Goal: Task Accomplishment & Management: Manage account settings

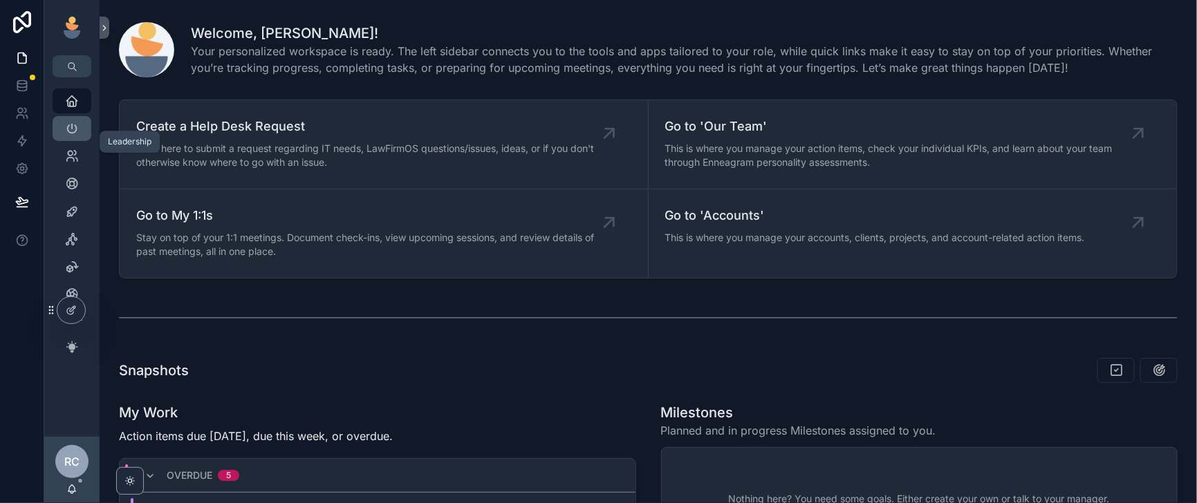
click at [79, 136] on icon "scrollable content" at bounding box center [72, 129] width 14 height 14
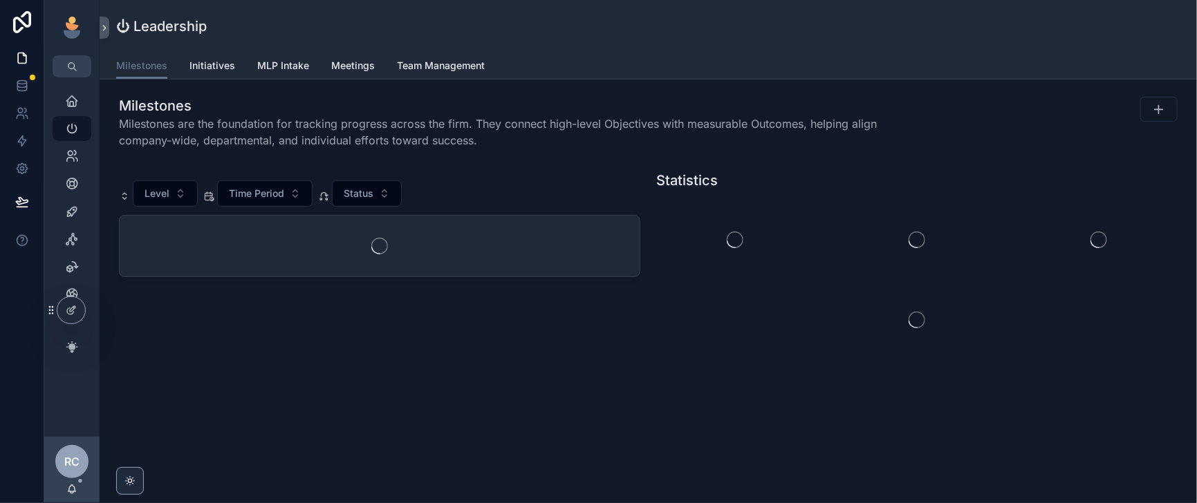
click at [375, 73] on span "Meetings" at bounding box center [353, 66] width 44 height 14
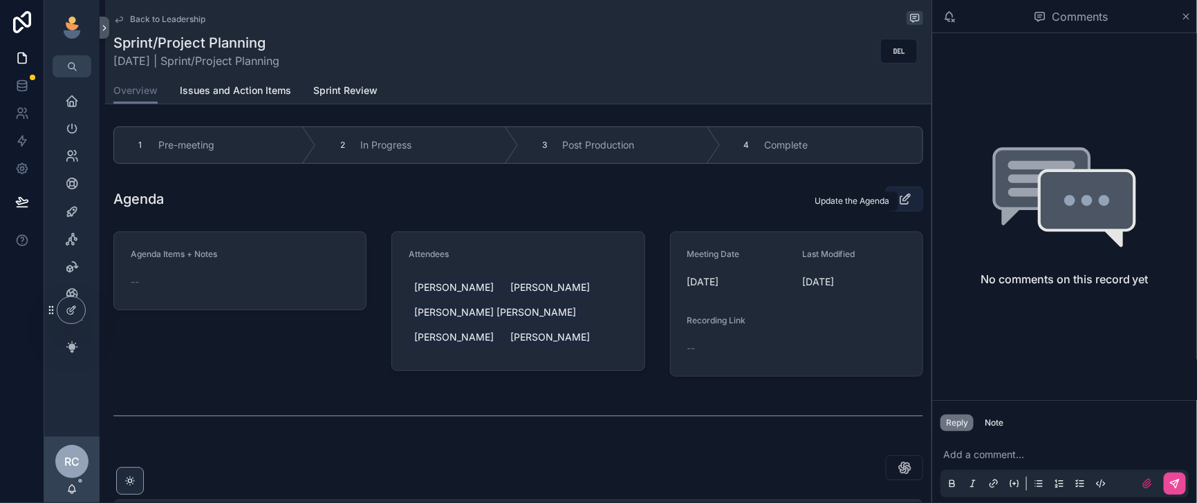
click at [886, 212] on button "scrollable content" at bounding box center [904, 199] width 37 height 25
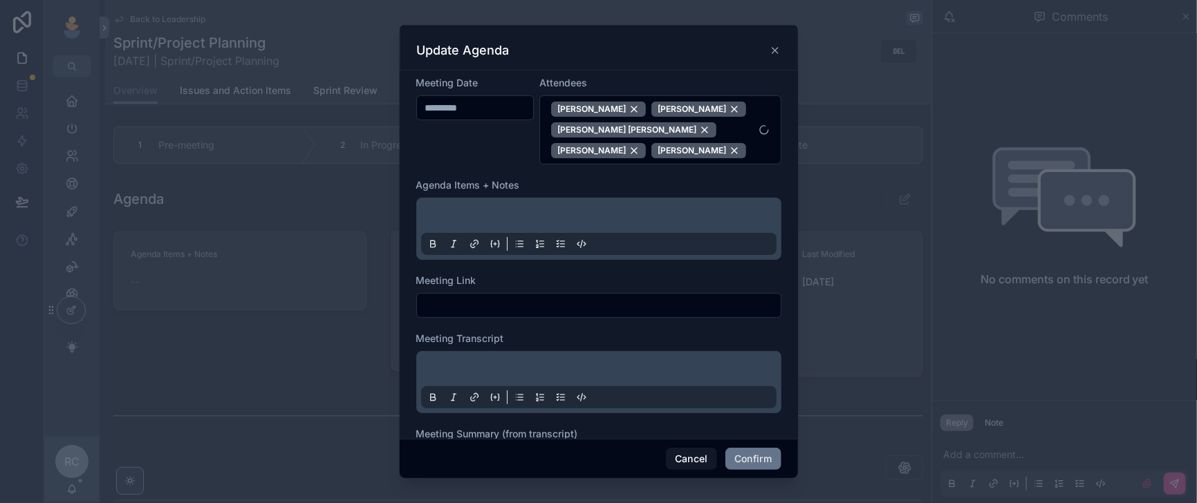
click at [477, 117] on input "*********" at bounding box center [475, 107] width 117 height 19
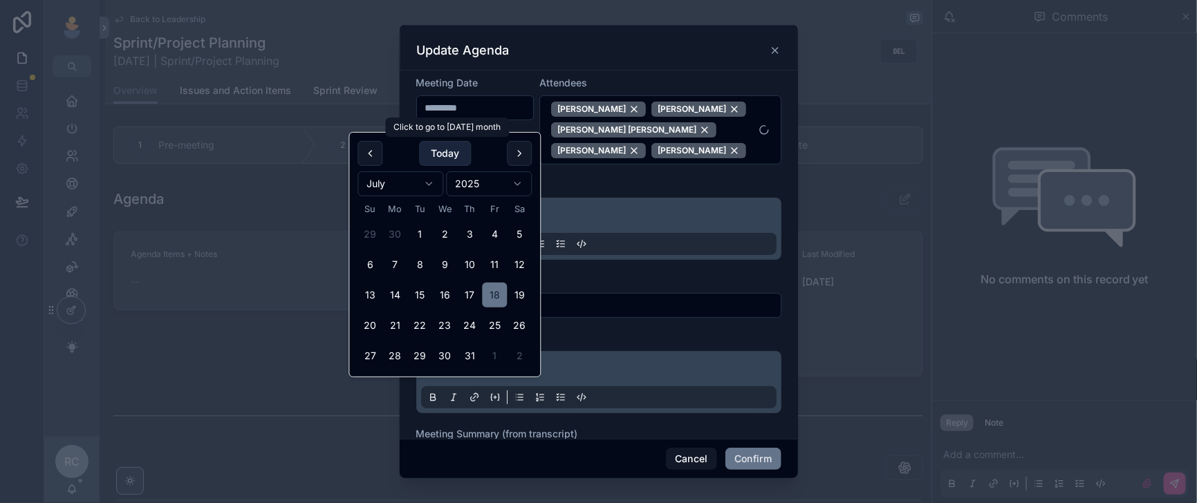
click at [457, 158] on button "Today" at bounding box center [445, 153] width 52 height 25
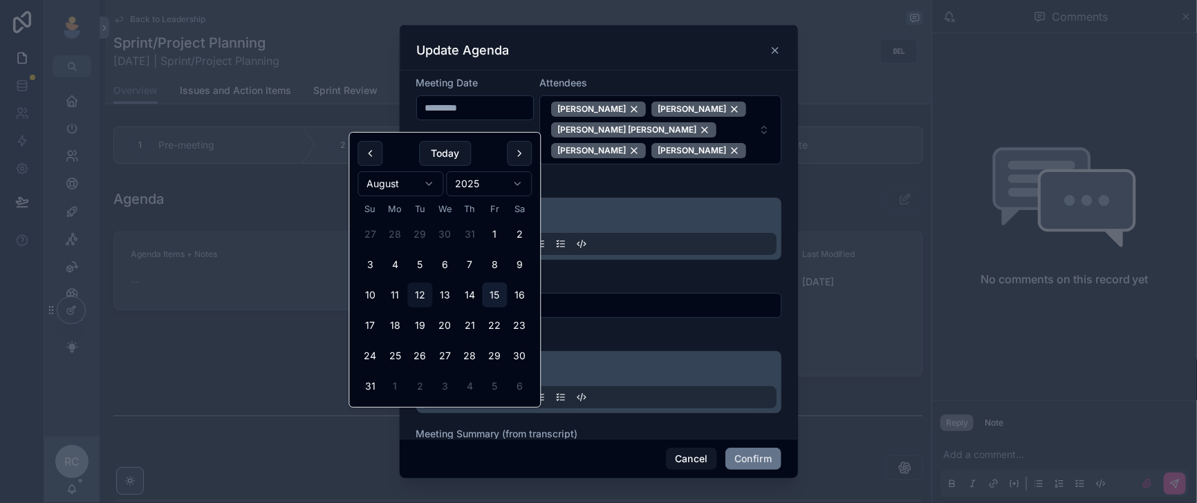
click at [507, 308] on button "15" at bounding box center [495, 295] width 25 height 25
type input "*********"
click at [678, 296] on form "Meeting Date ********* Attendees [PERSON_NAME] [PERSON_NAME] [PERSON_NAME] [PER…" at bounding box center [598, 299] width 365 height 447
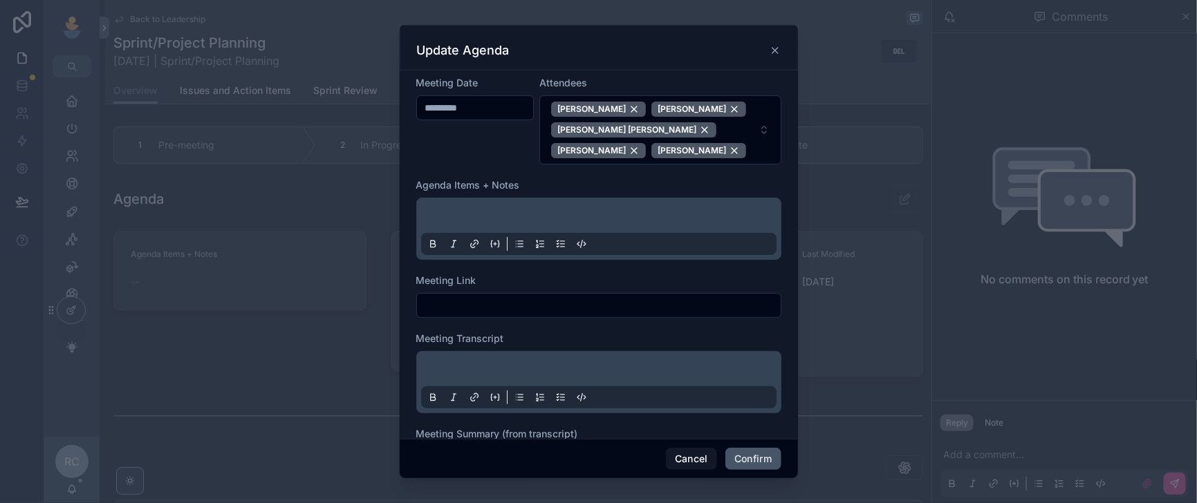
click at [769, 454] on button "Confirm" at bounding box center [752, 459] width 55 height 22
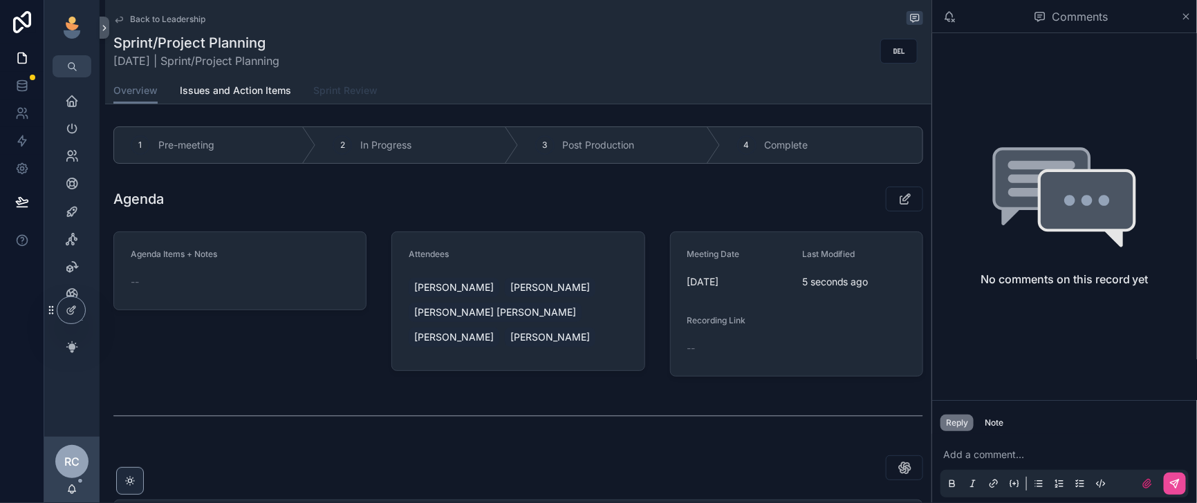
click at [377, 97] on span "Sprint Review" at bounding box center [345, 91] width 64 height 14
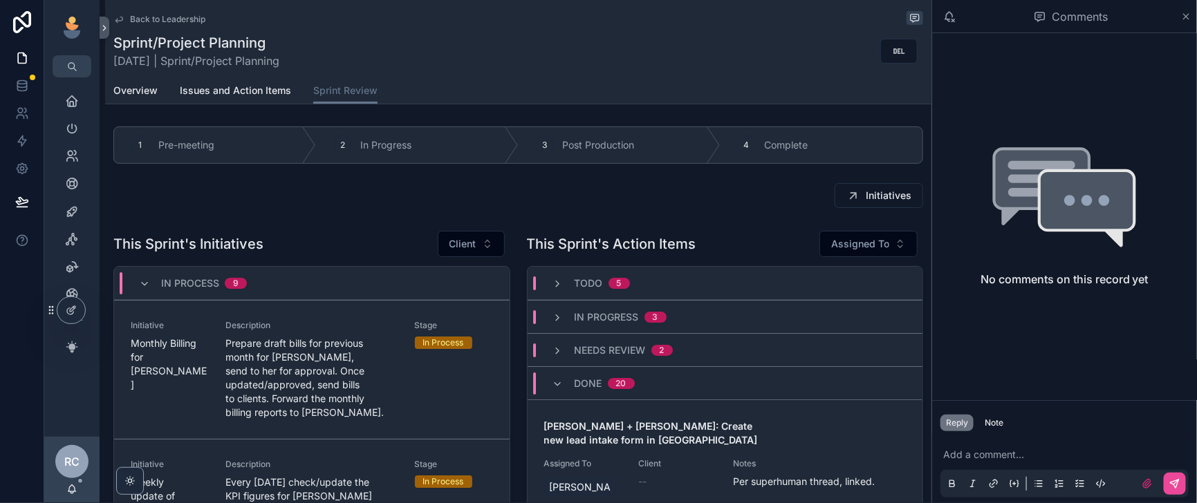
click at [162, 16] on span "Back to Leadership" at bounding box center [167, 19] width 75 height 11
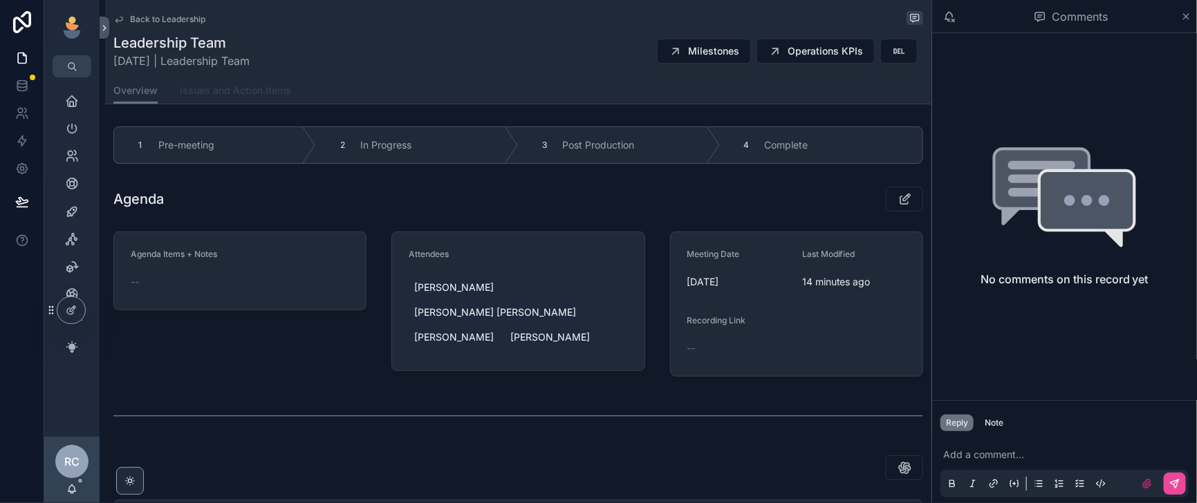
click at [257, 97] on span "Issues and Action Items" at bounding box center [235, 91] width 111 height 14
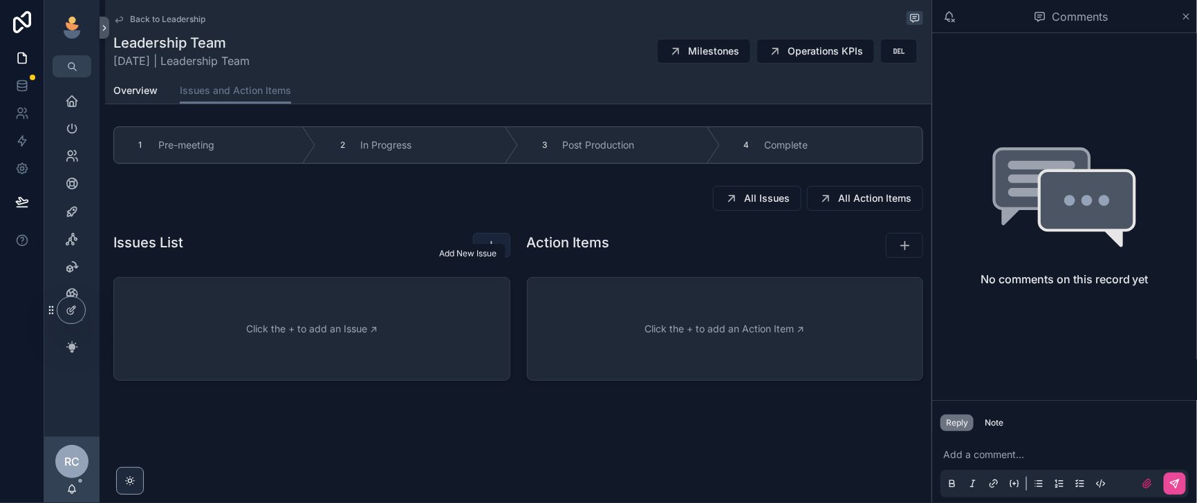
click at [485, 252] on icon "scrollable content" at bounding box center [492, 246] width 14 height 14
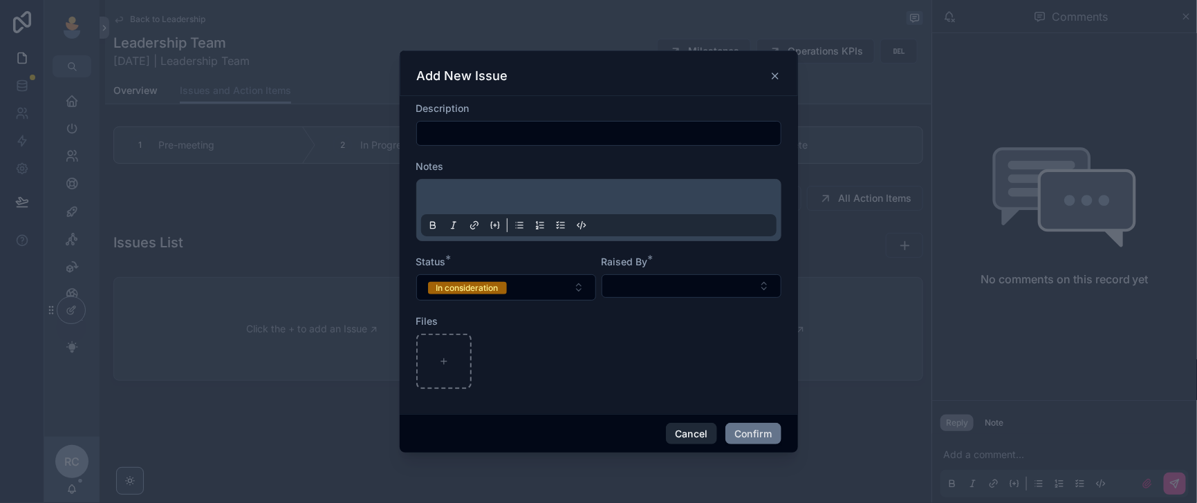
click at [710, 445] on button "Cancel" at bounding box center [691, 434] width 51 height 22
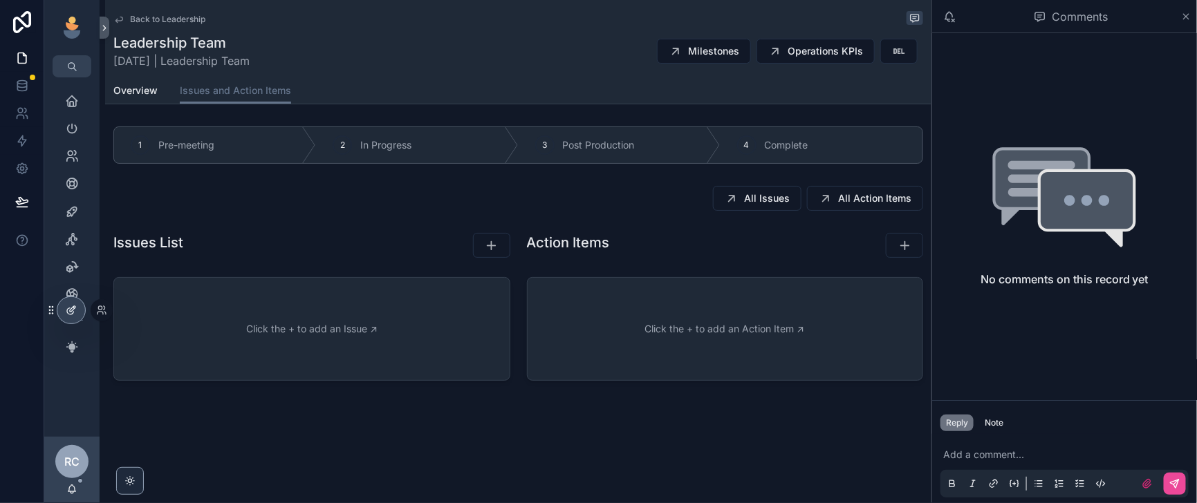
click at [77, 308] on icon at bounding box center [71, 310] width 11 height 11
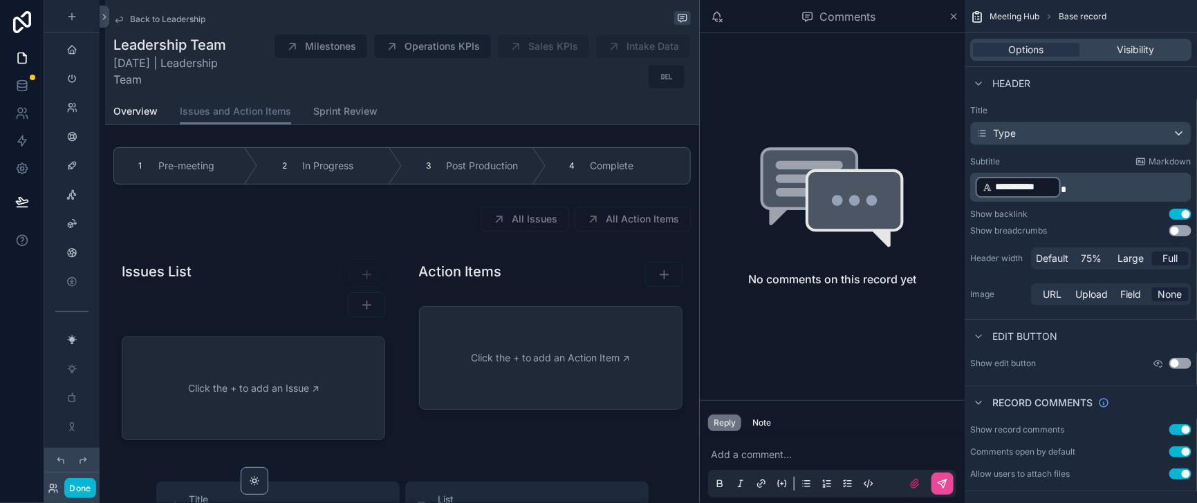
click at [301, 393] on div "scrollable content" at bounding box center [253, 354] width 297 height 212
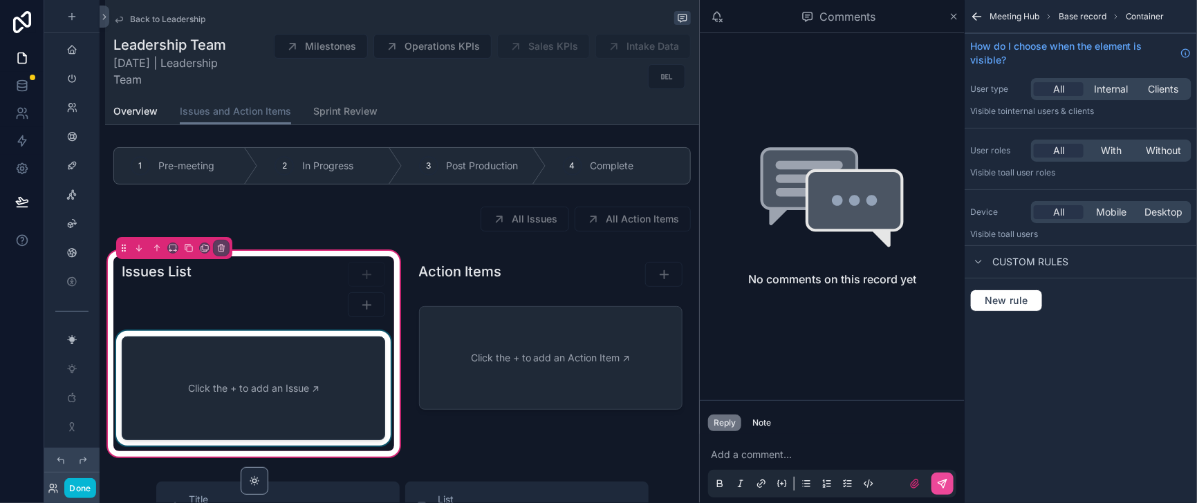
click at [286, 386] on div "scrollable content" at bounding box center [253, 391] width 280 height 120
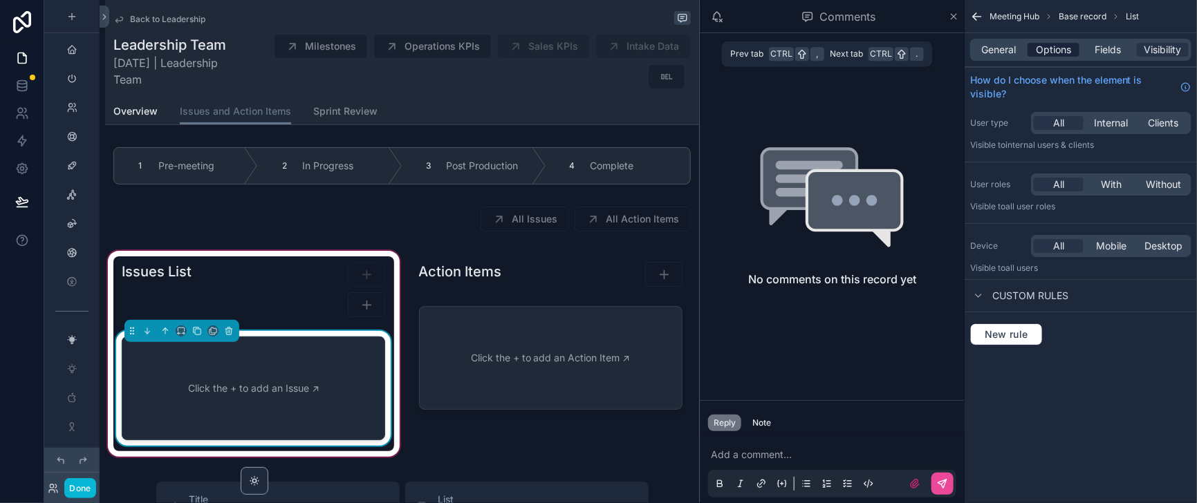
click at [1036, 53] on span "Options" at bounding box center [1053, 50] width 35 height 14
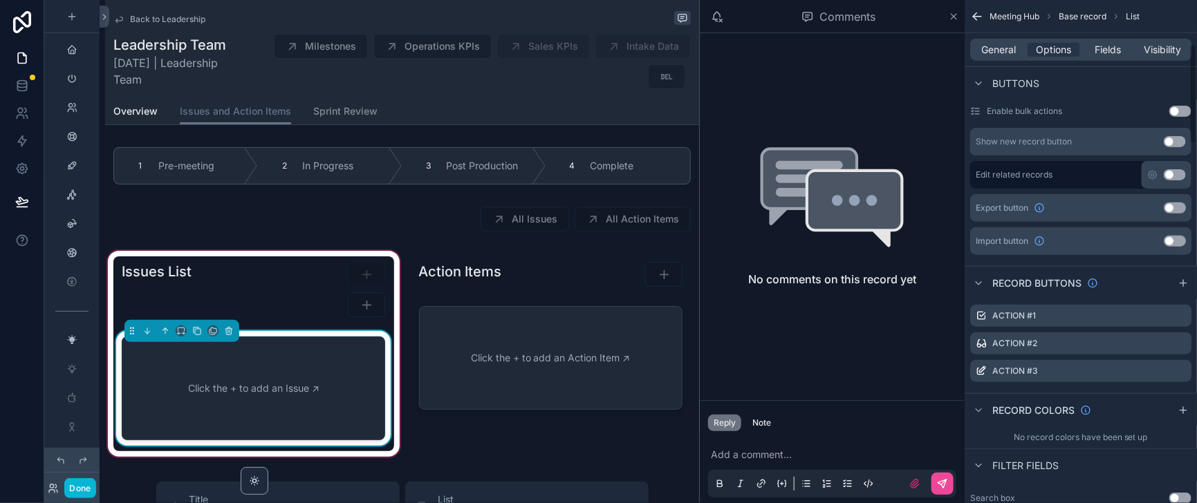
scroll to position [518, 0]
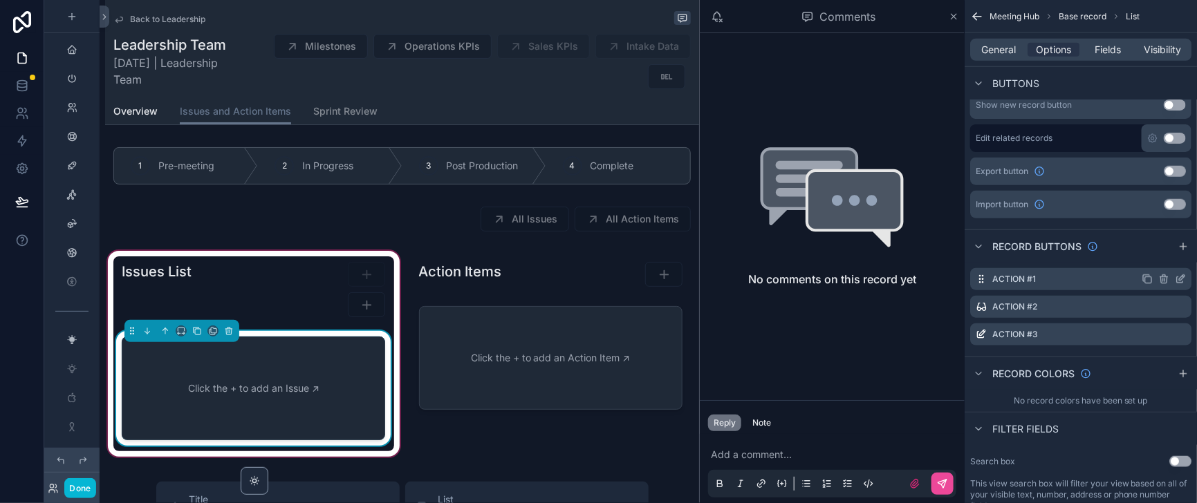
click at [1175, 285] on icon "scrollable content" at bounding box center [1180, 279] width 11 height 11
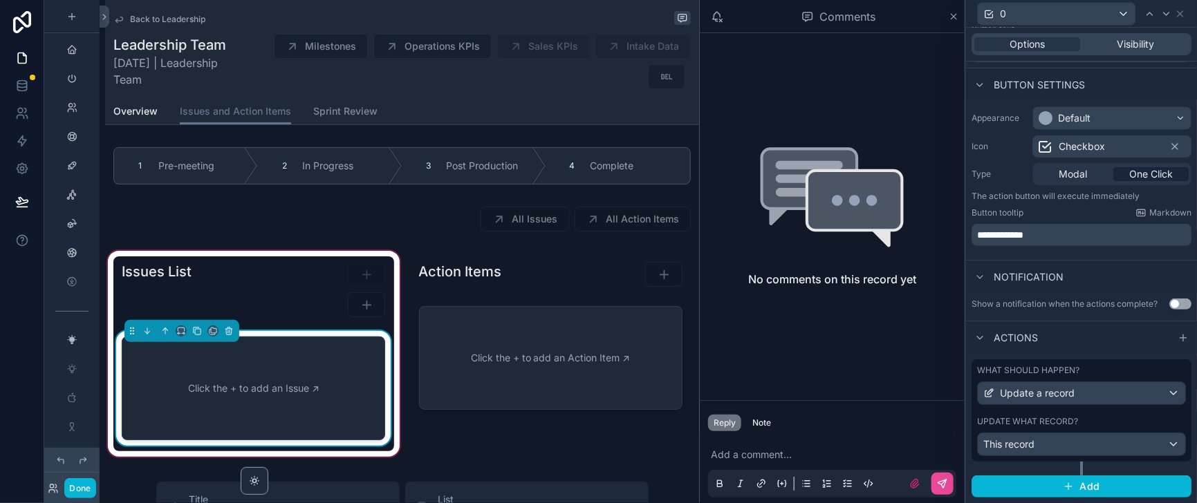
scroll to position [0, 0]
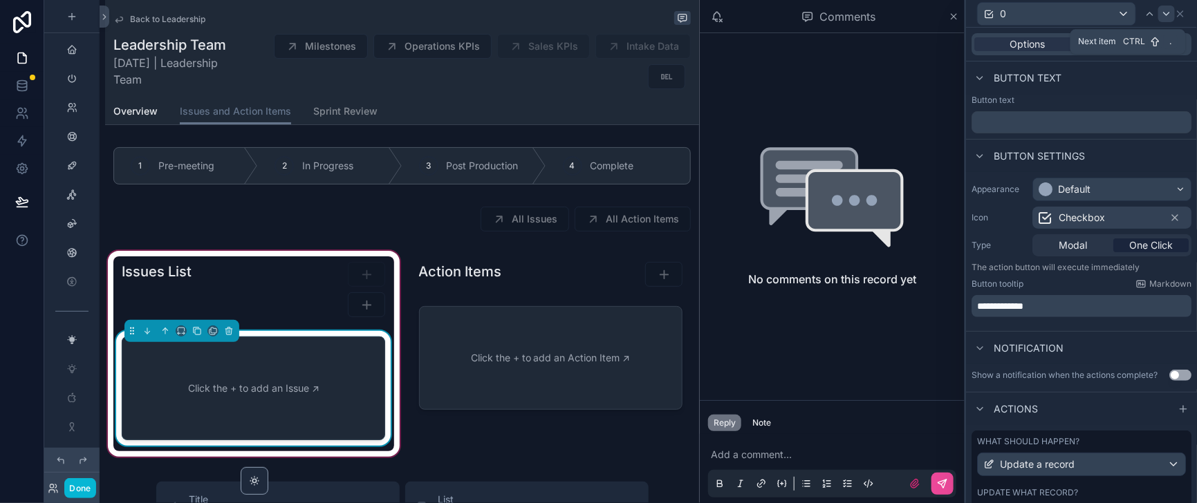
click at [1162, 18] on icon at bounding box center [1166, 13] width 11 height 11
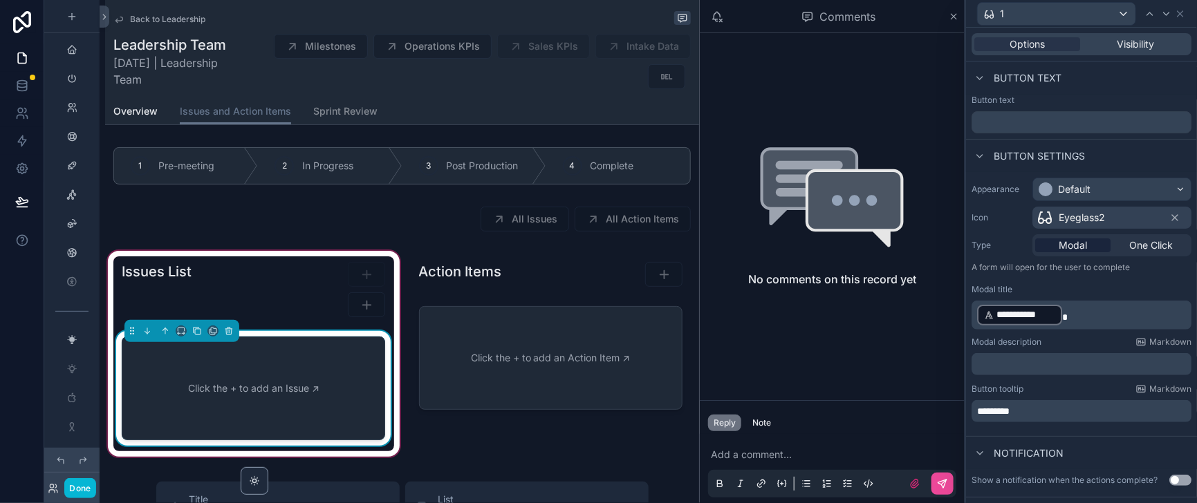
scroll to position [172, 0]
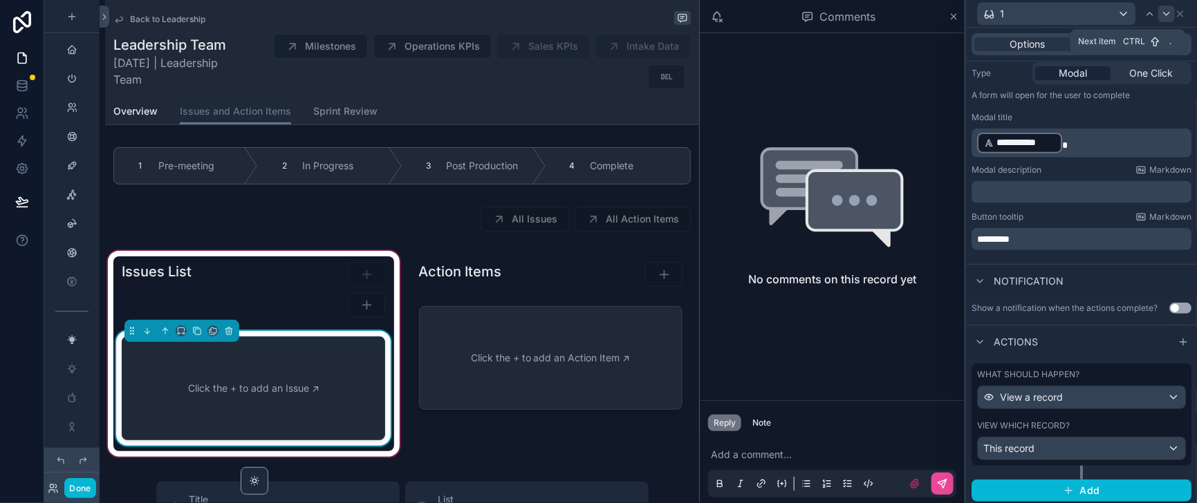
click at [1161, 12] on icon at bounding box center [1166, 13] width 11 height 11
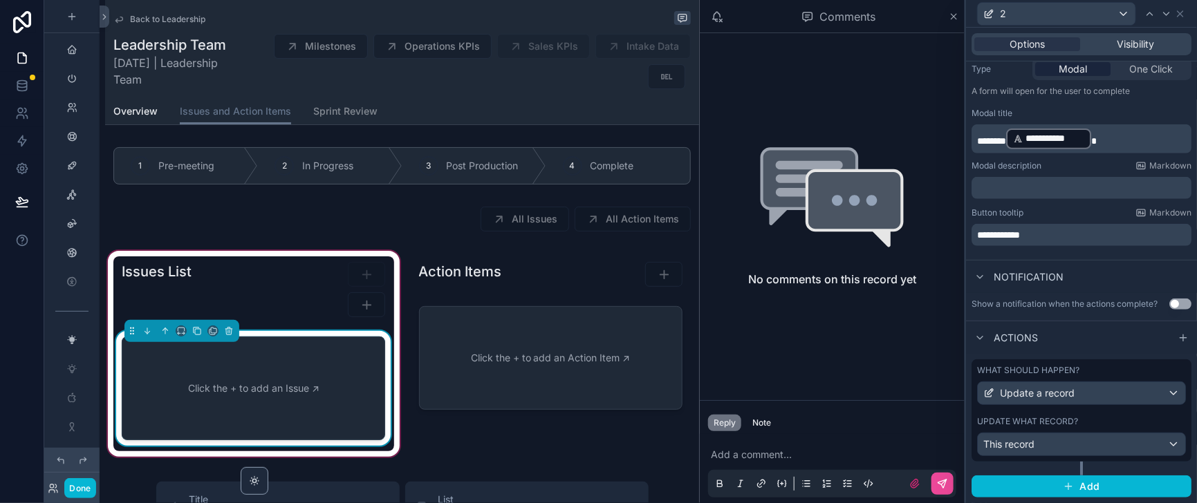
scroll to position [261, 0]
click at [1051, 446] on div "This record" at bounding box center [1081, 444] width 207 height 22
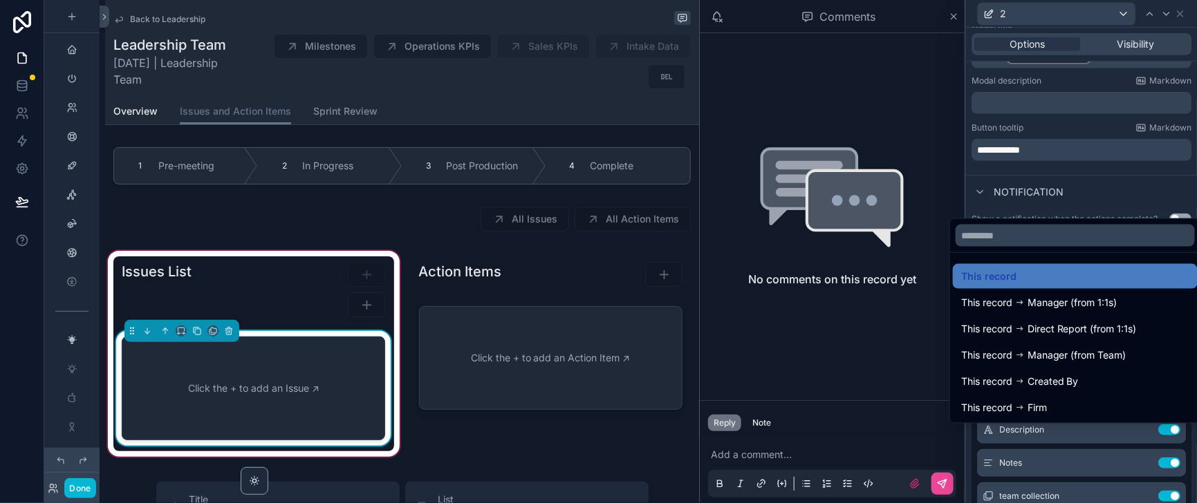
click at [1051, 446] on div at bounding box center [1081, 251] width 231 height 503
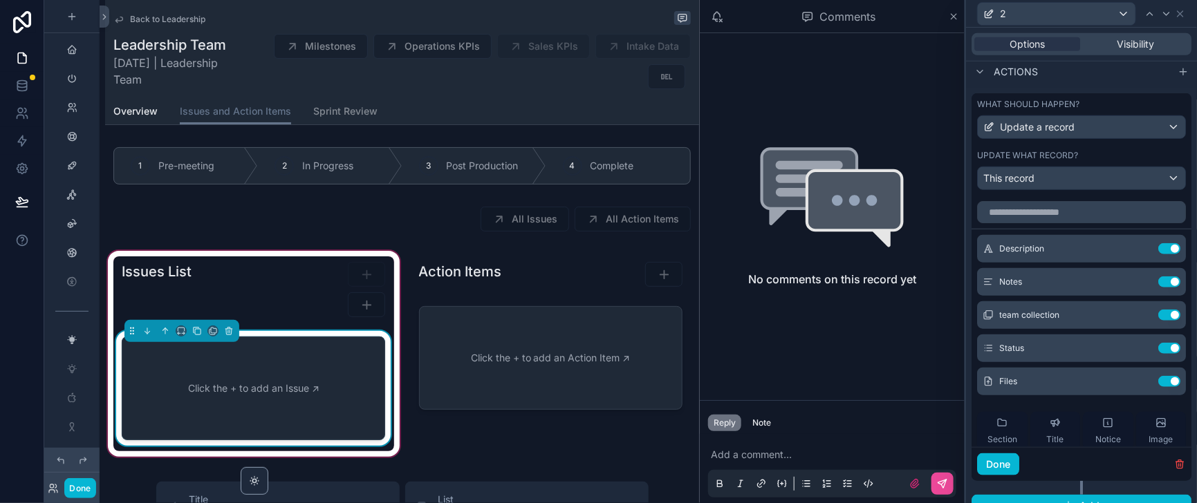
scroll to position [550, 0]
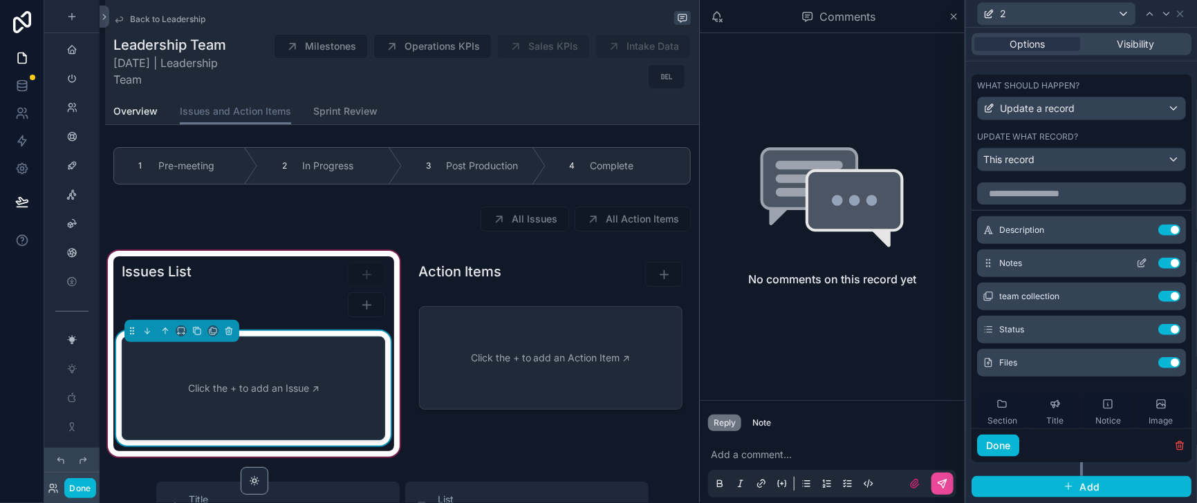
click at [1136, 261] on icon at bounding box center [1141, 263] width 11 height 11
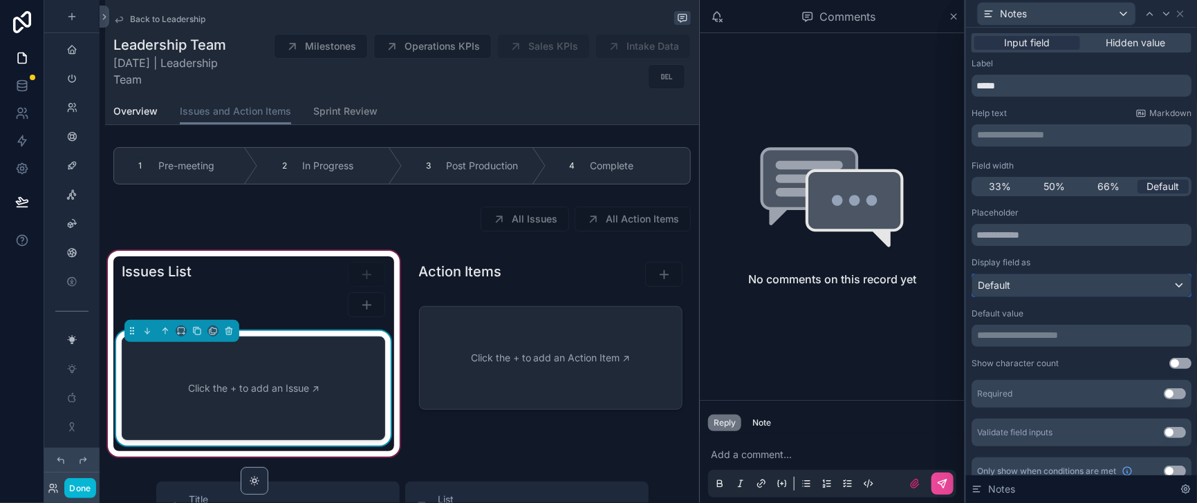
click at [1157, 297] on div "Default" at bounding box center [1081, 285] width 218 height 22
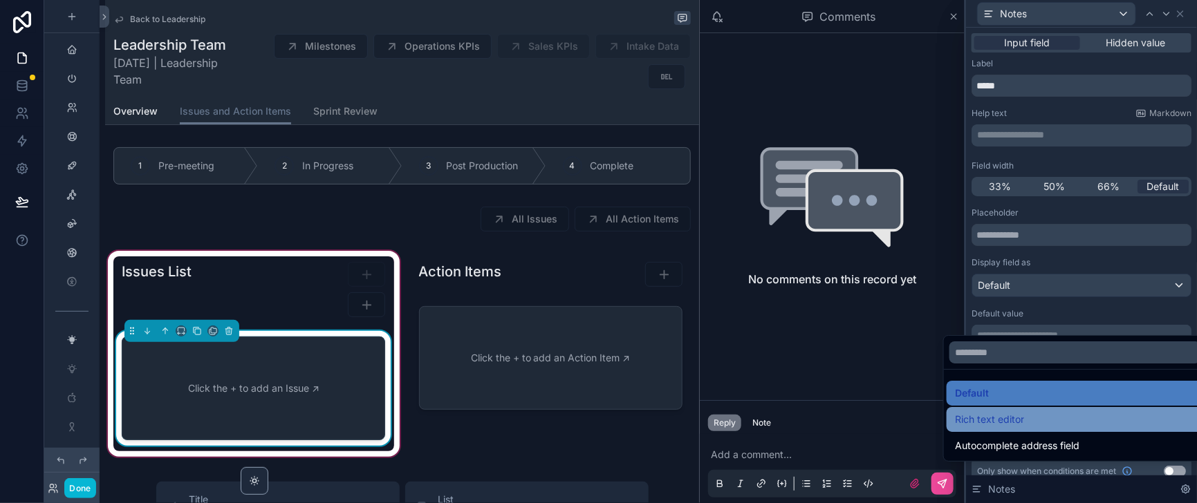
click at [991, 423] on span "Rich text editor" at bounding box center [989, 419] width 69 height 17
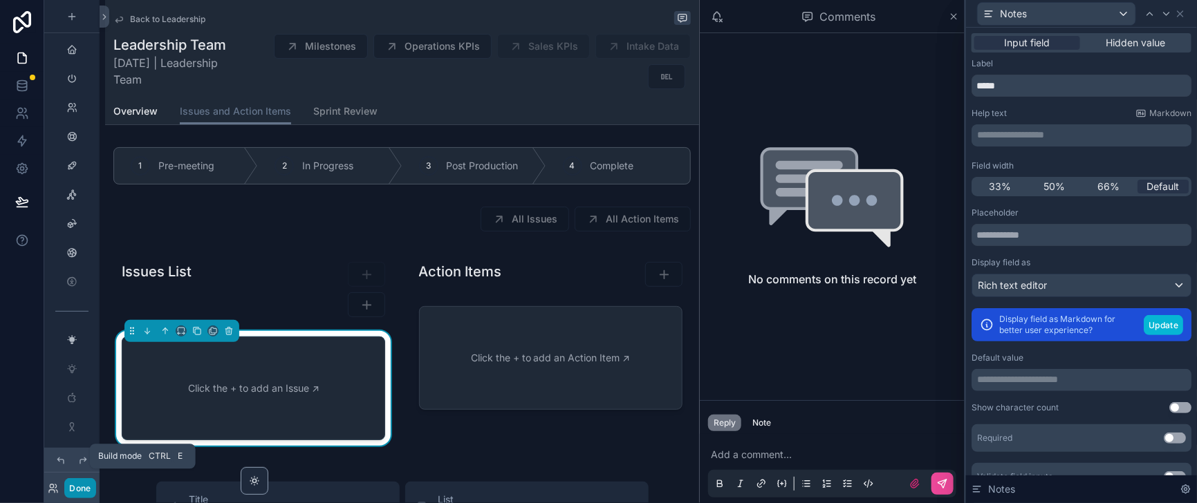
click at [86, 483] on button "Done" at bounding box center [79, 488] width 31 height 20
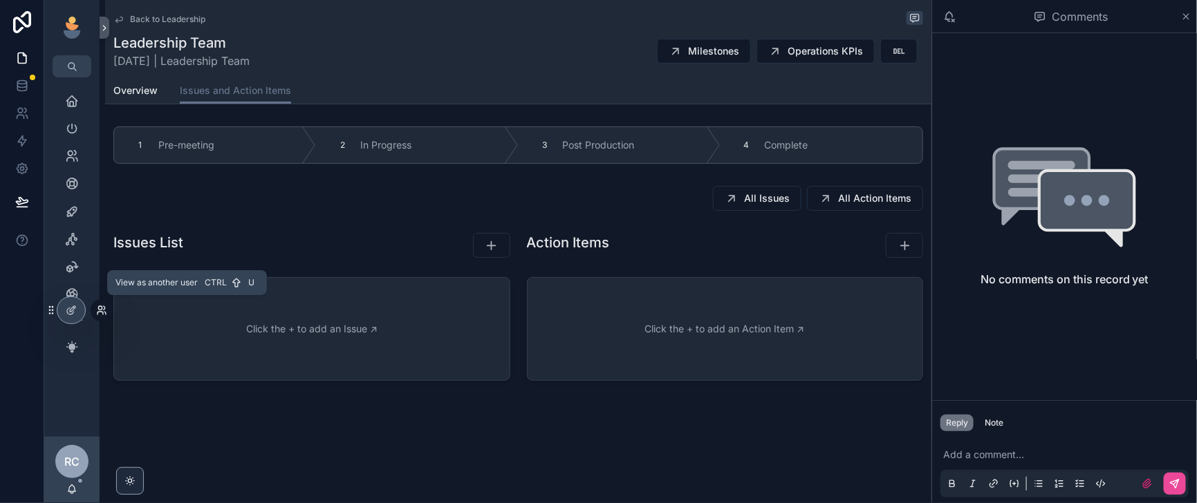
click at [103, 313] on icon at bounding box center [100, 313] width 6 height 3
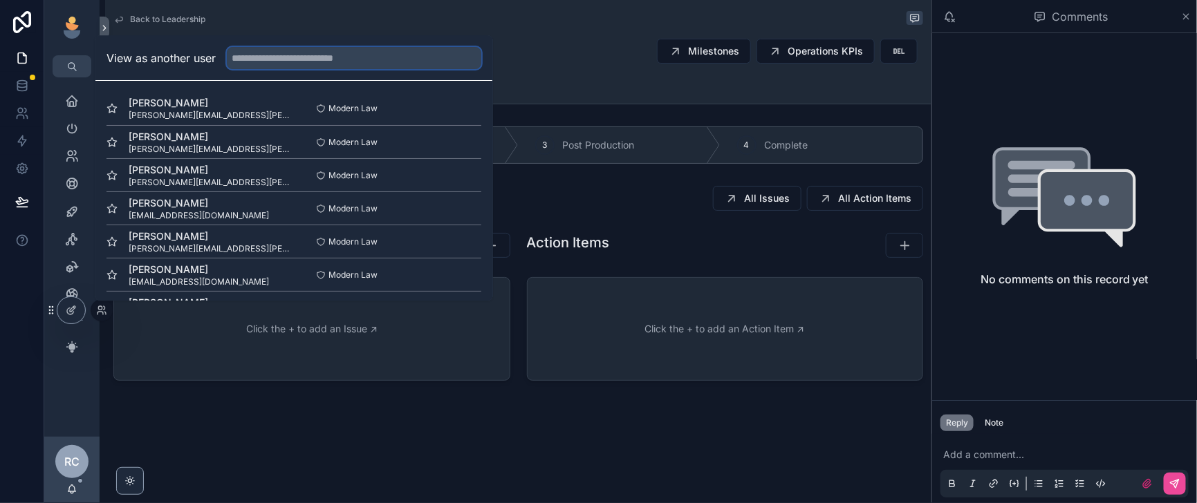
click at [368, 47] on input "text" at bounding box center [354, 58] width 254 height 22
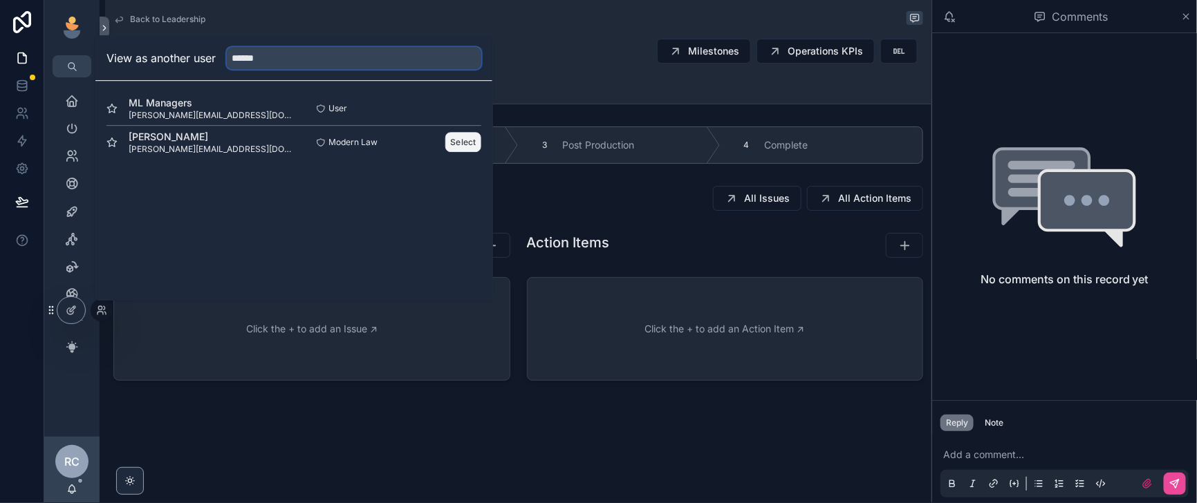
type input "******"
click at [481, 132] on button "Select" at bounding box center [463, 142] width 36 height 20
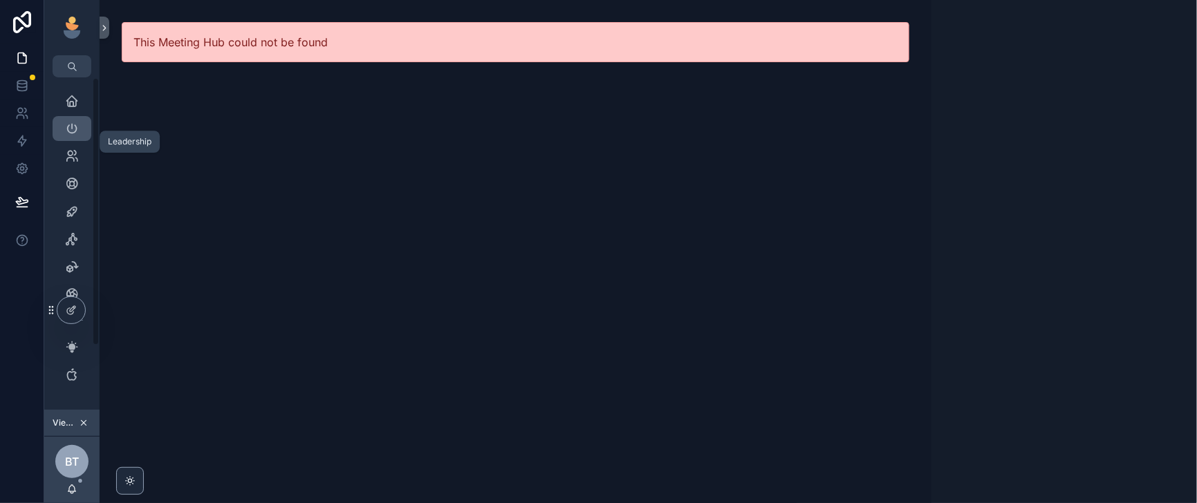
click at [79, 136] on icon "scrollable content" at bounding box center [72, 129] width 14 height 14
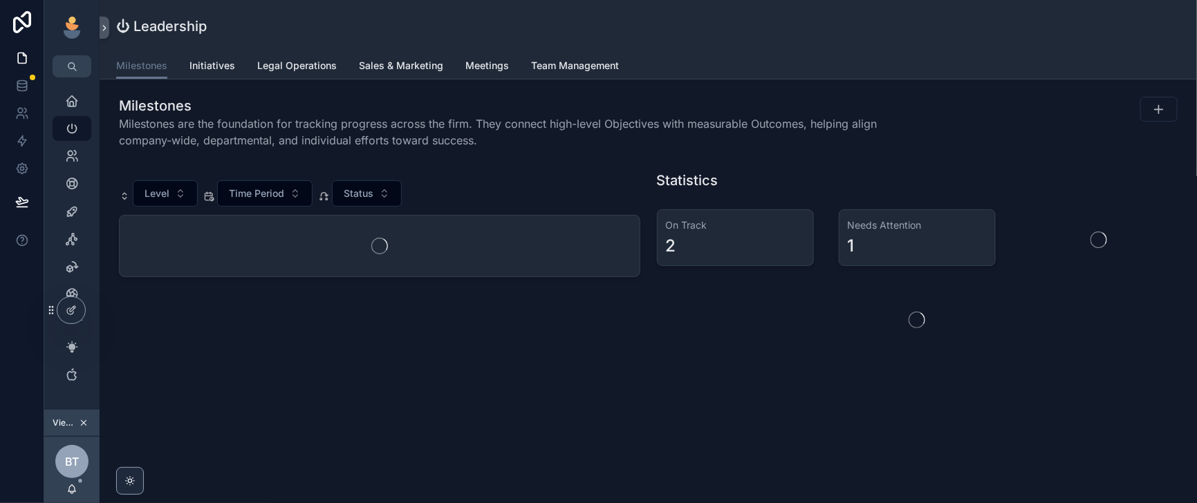
click at [516, 77] on div "Milestones Initiatives Legal Operations Sales & Marketing Meetings Team Managem…" at bounding box center [648, 66] width 1064 height 26
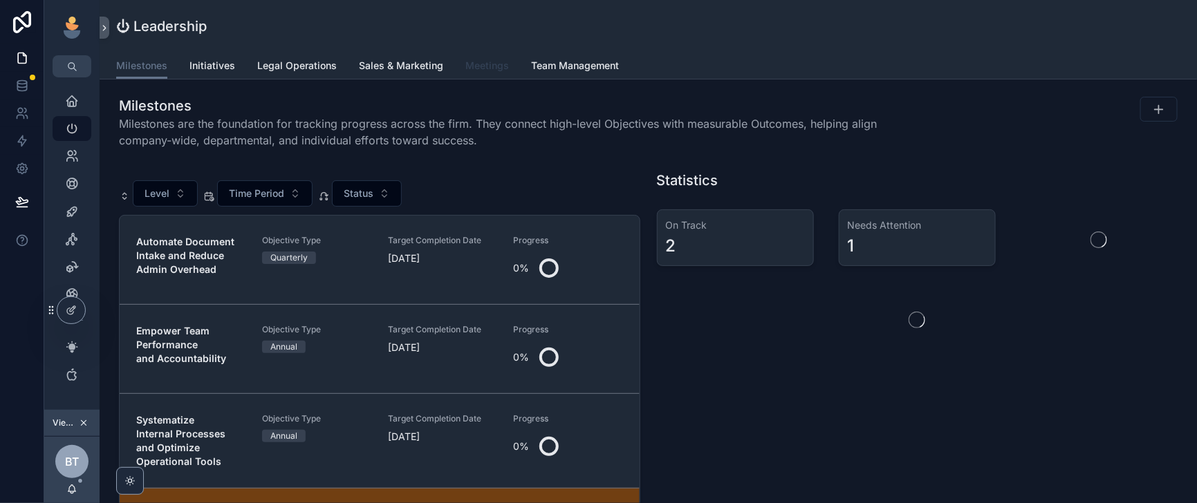
click at [509, 73] on span "Meetings" at bounding box center [487, 66] width 44 height 14
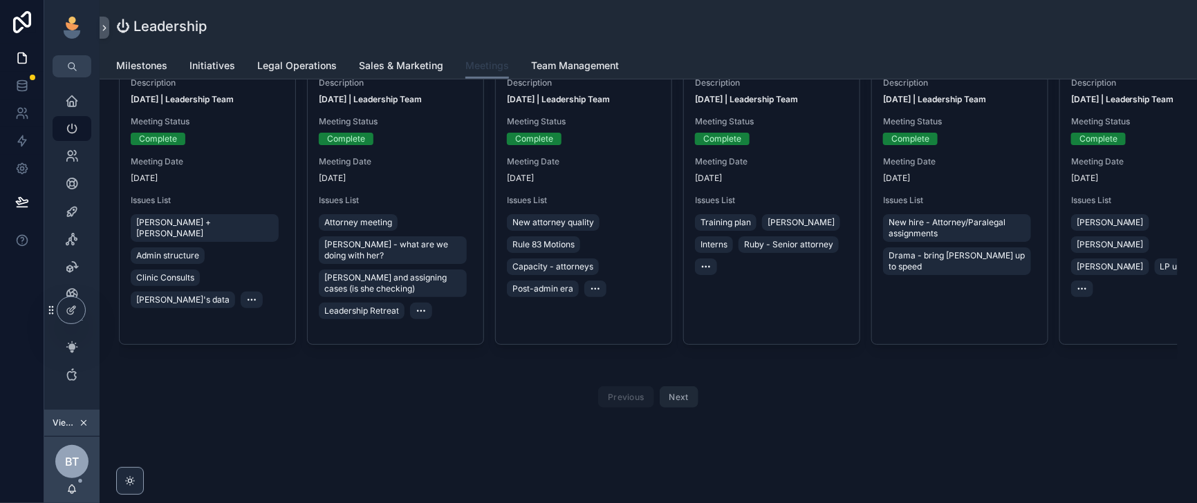
scroll to position [346, 0]
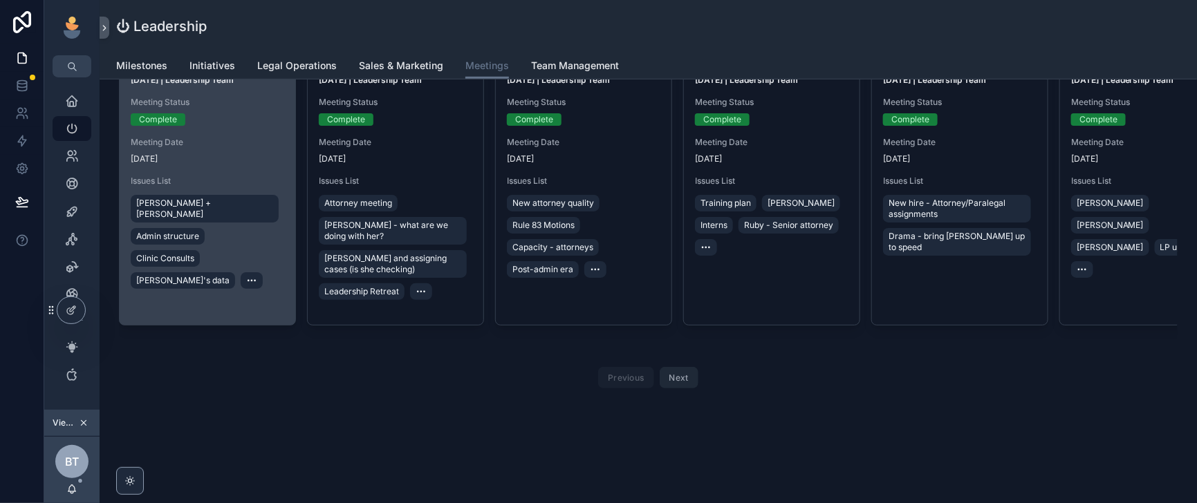
click at [268, 232] on div "Description Aug 6, 2025 | Leadership Team Meeting Status Complete Meeting Date …" at bounding box center [208, 186] width 176 height 278
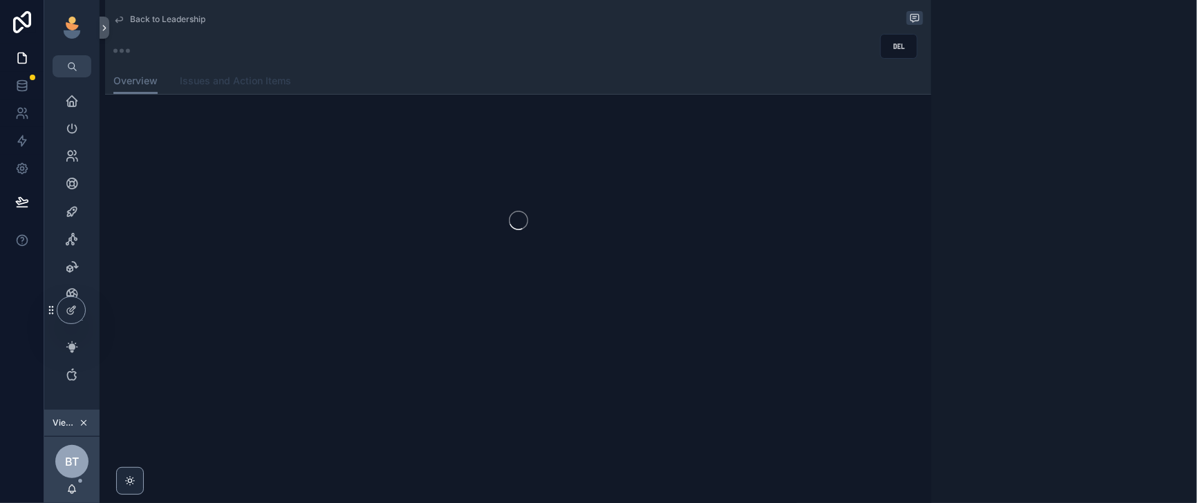
click at [291, 88] on span "Issues and Action Items" at bounding box center [235, 81] width 111 height 14
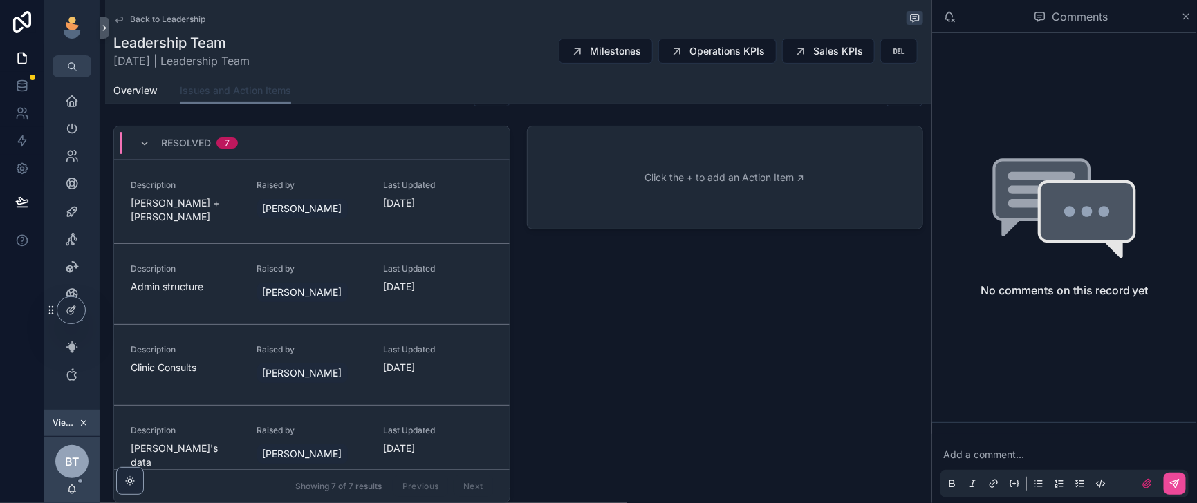
scroll to position [172, 0]
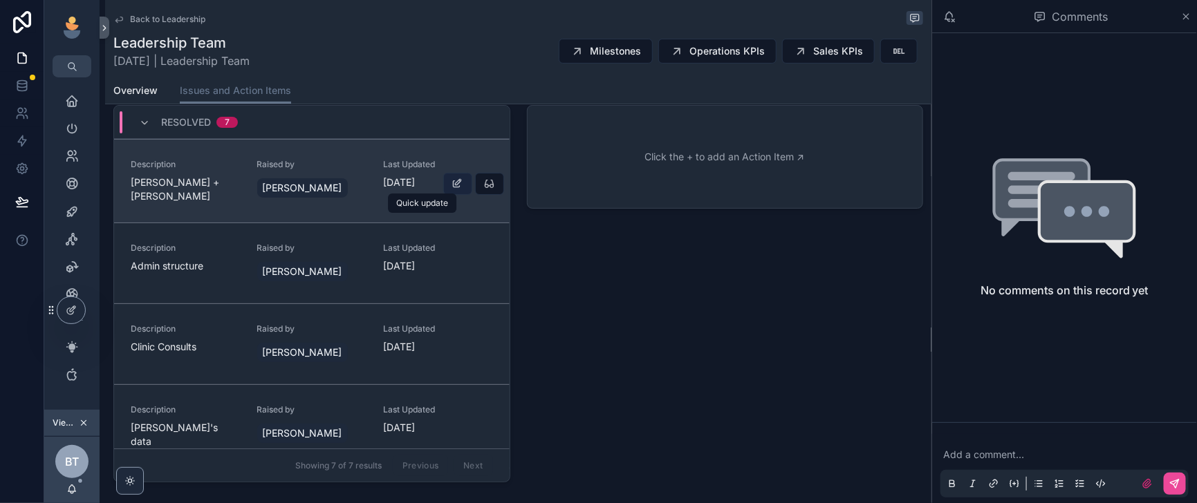
click at [452, 189] on icon "scrollable content" at bounding box center [457, 183] width 11 height 11
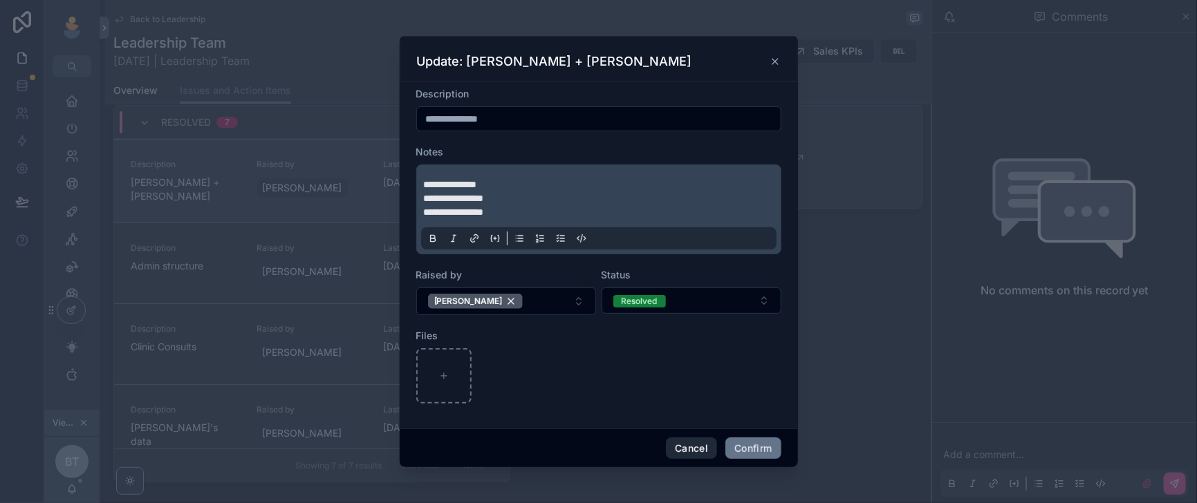
click at [714, 450] on button "Cancel" at bounding box center [691, 449] width 51 height 22
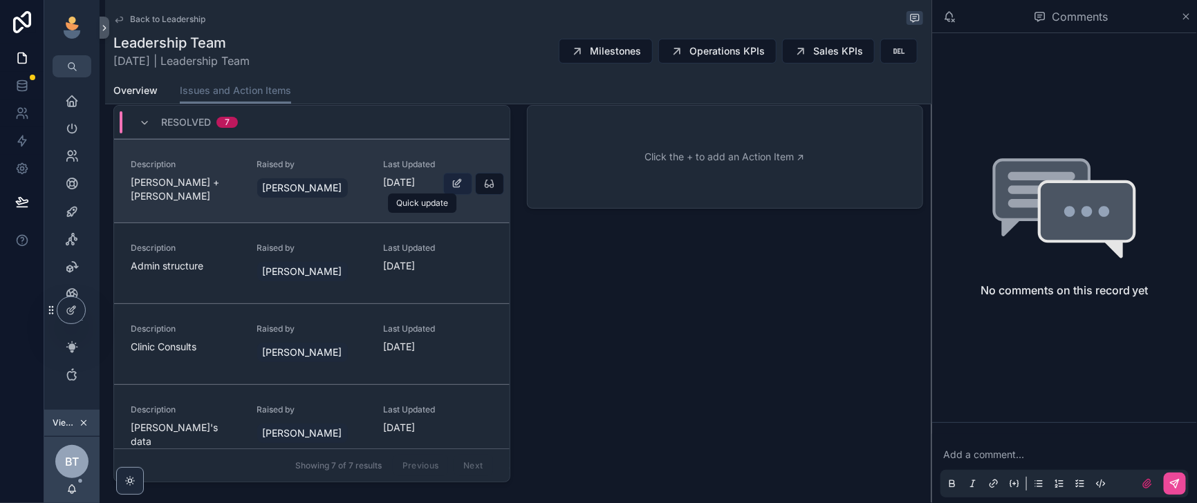
click at [452, 189] on icon "scrollable content" at bounding box center [457, 183] width 11 height 11
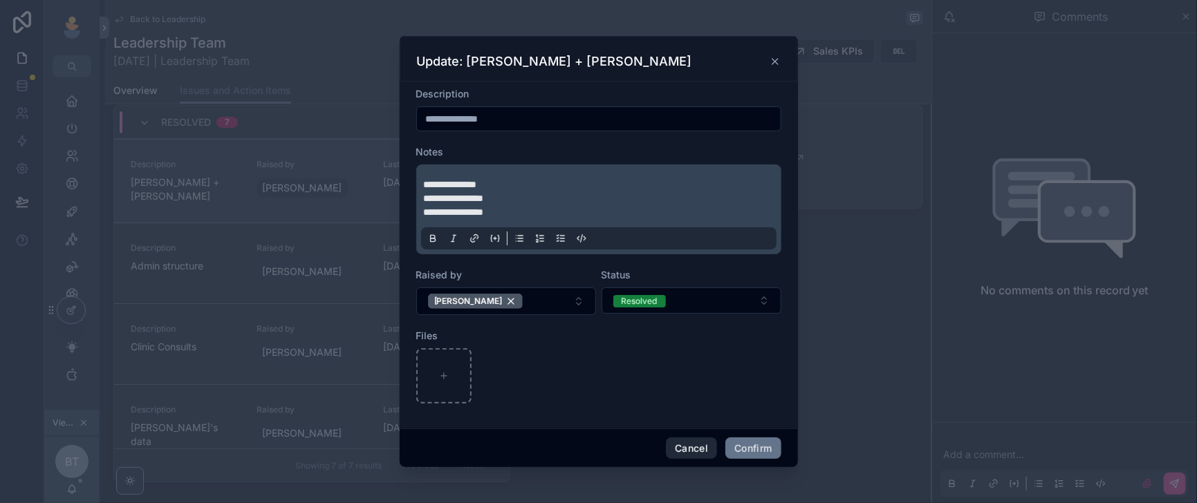
click at [711, 453] on button "Cancel" at bounding box center [691, 449] width 51 height 22
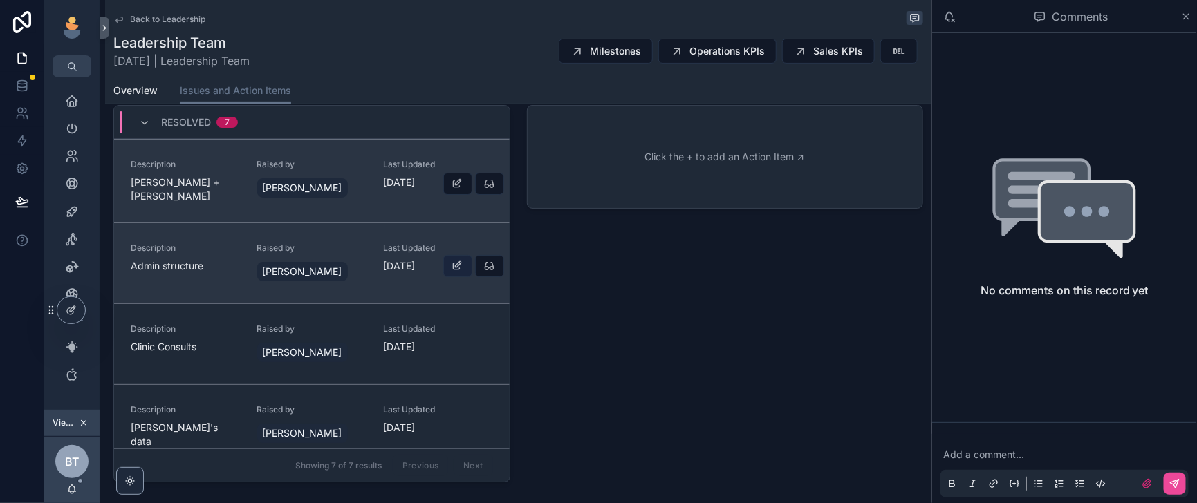
click at [452, 272] on icon "scrollable content" at bounding box center [457, 266] width 11 height 11
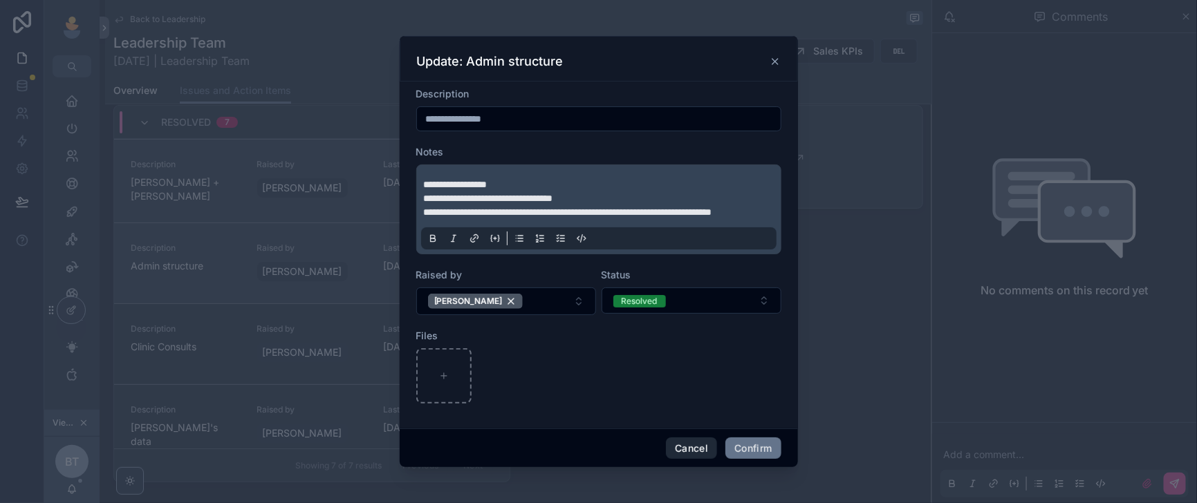
click at [713, 455] on button "Cancel" at bounding box center [691, 449] width 51 height 22
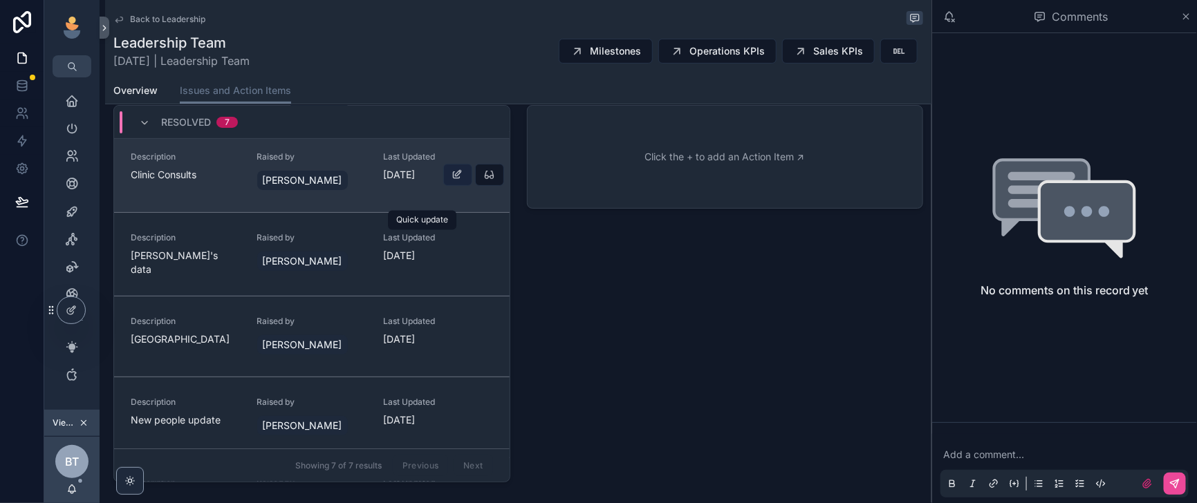
click at [452, 180] on icon "scrollable content" at bounding box center [457, 174] width 11 height 11
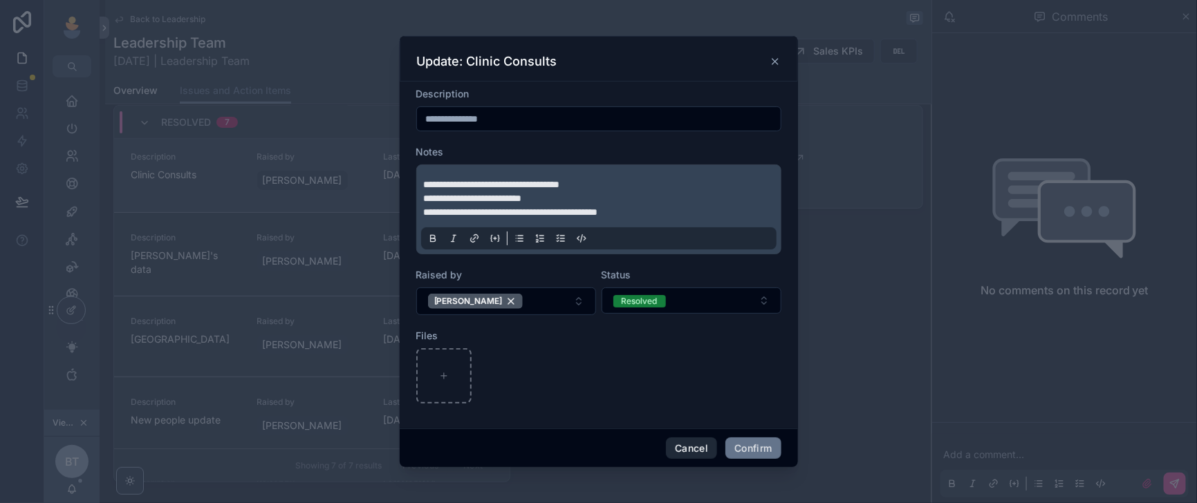
click at [705, 447] on button "Cancel" at bounding box center [691, 449] width 51 height 22
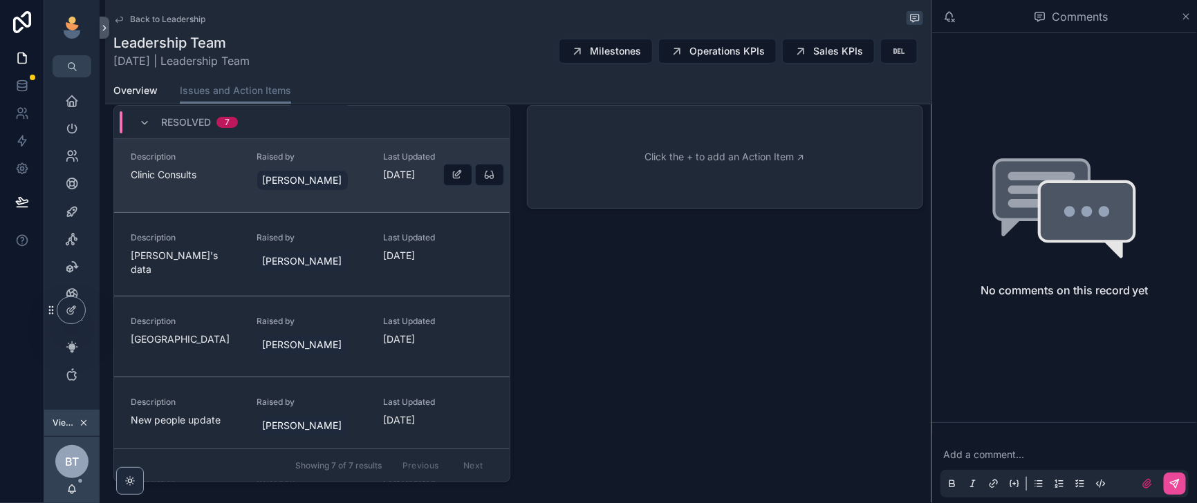
scroll to position [346, 0]
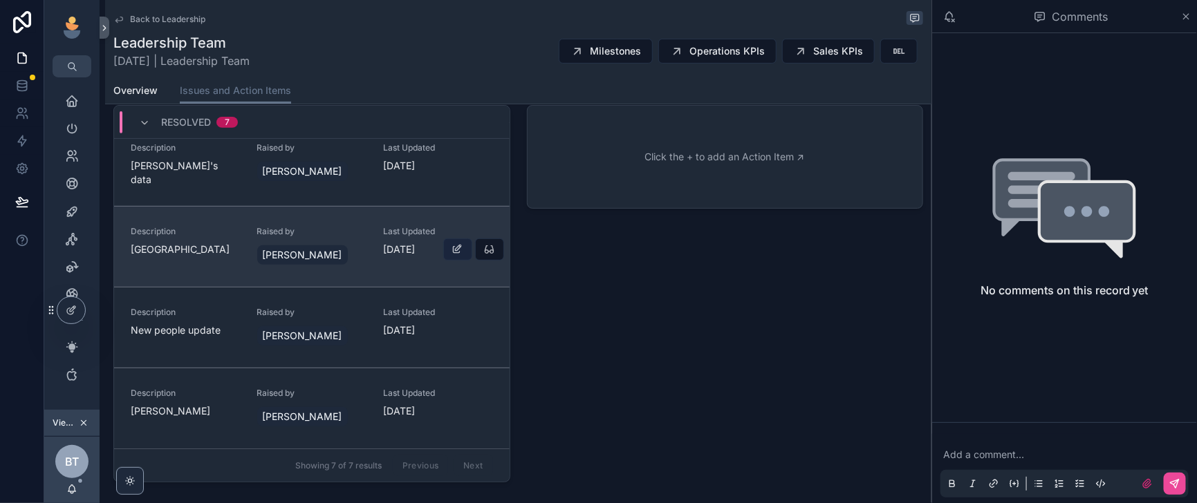
click at [443, 261] on button "scrollable content" at bounding box center [457, 250] width 29 height 22
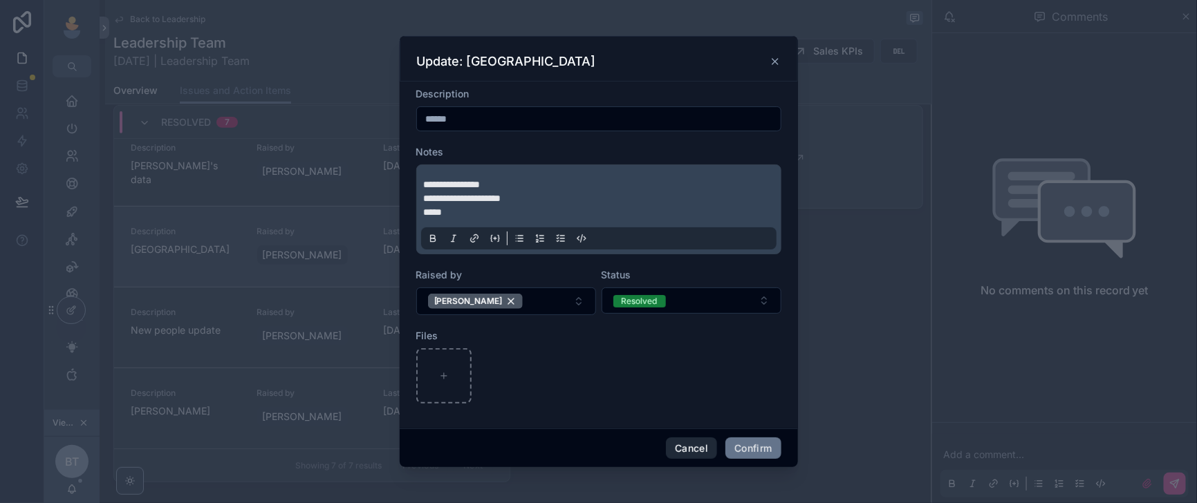
click at [709, 458] on button "Cancel" at bounding box center [691, 449] width 51 height 22
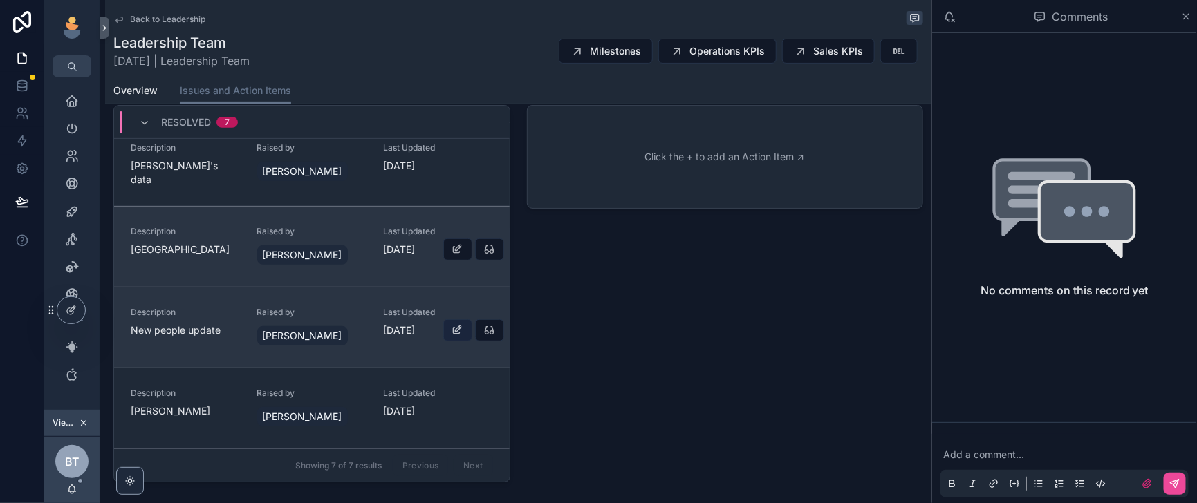
click at [452, 336] on icon "scrollable content" at bounding box center [457, 330] width 11 height 11
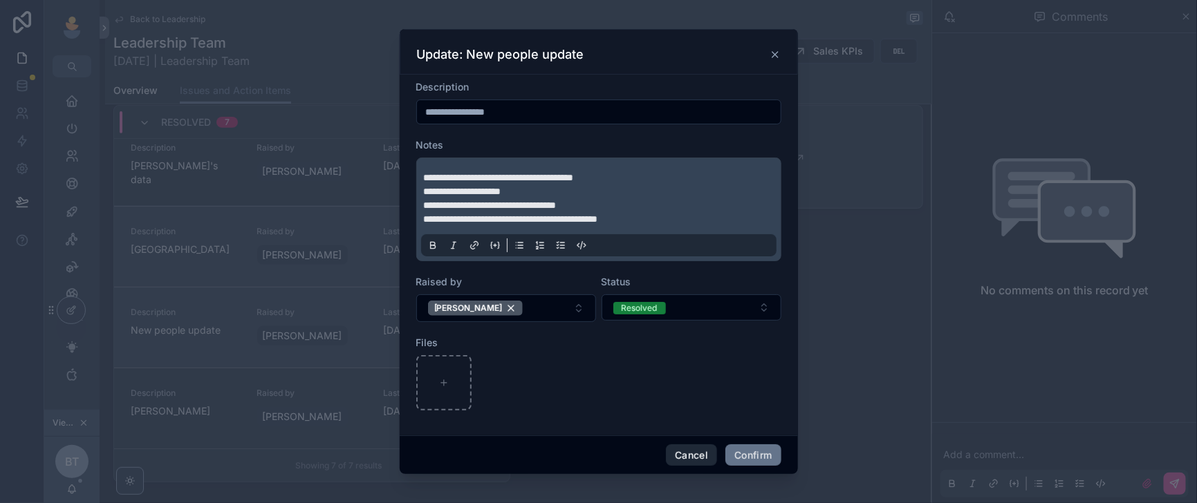
click at [707, 454] on button "Cancel" at bounding box center [691, 456] width 51 height 22
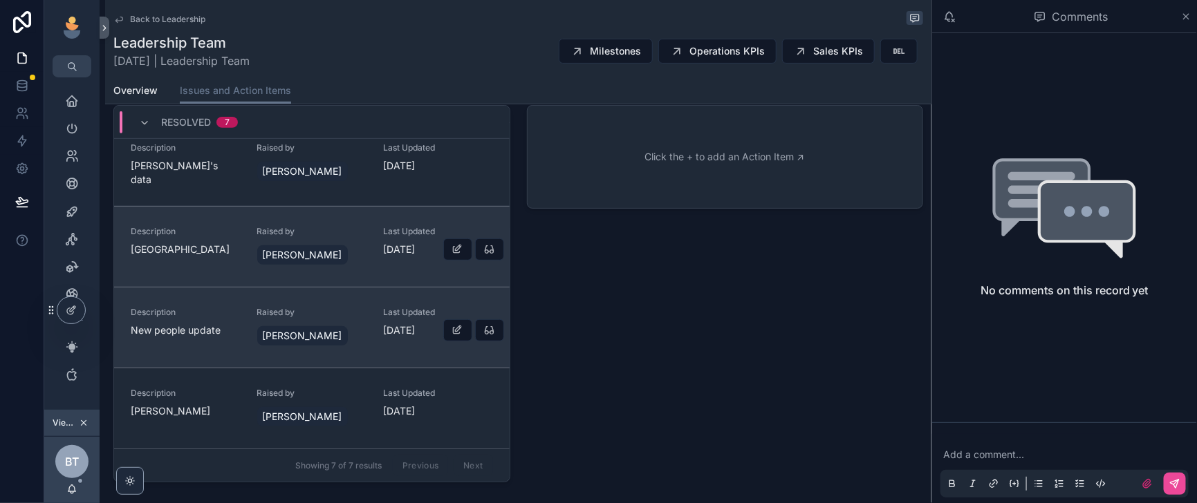
scroll to position [297, 0]
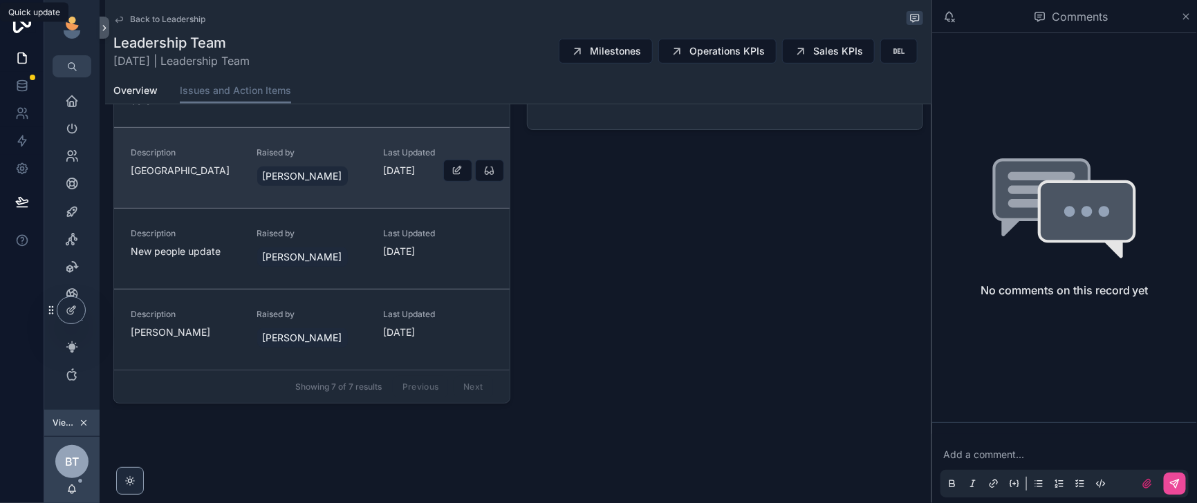
click at [0, 0] on button "scrollable content" at bounding box center [0, 0] width 0 height 0
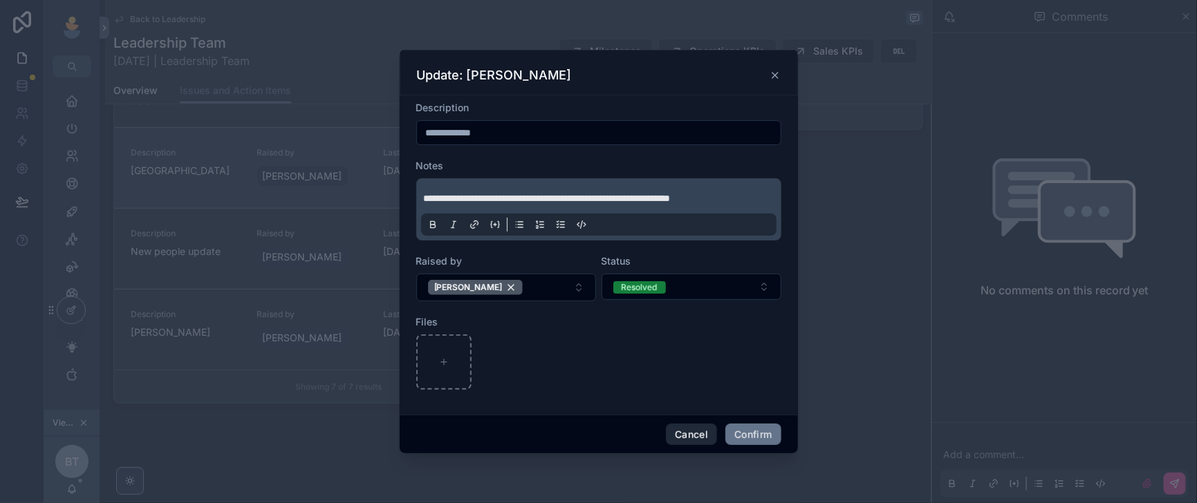
click at [713, 446] on button "Cancel" at bounding box center [691, 435] width 51 height 22
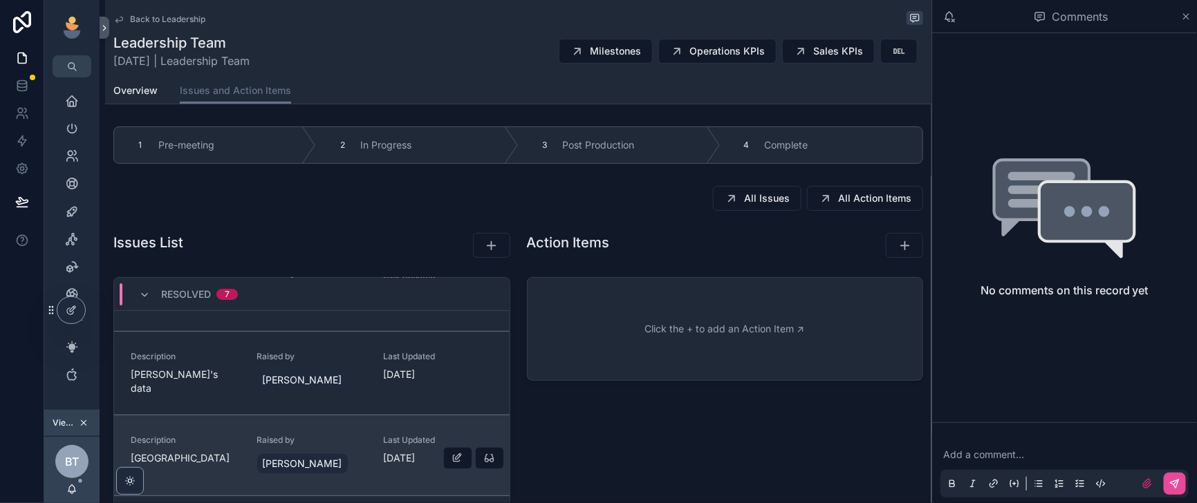
scroll to position [346, 0]
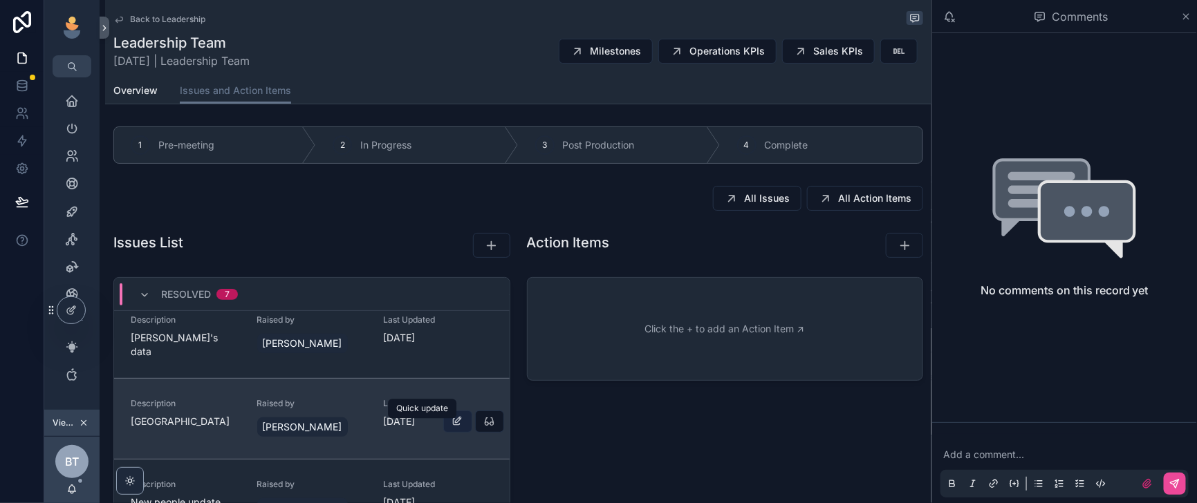
click at [452, 427] on icon "scrollable content" at bounding box center [457, 421] width 11 height 11
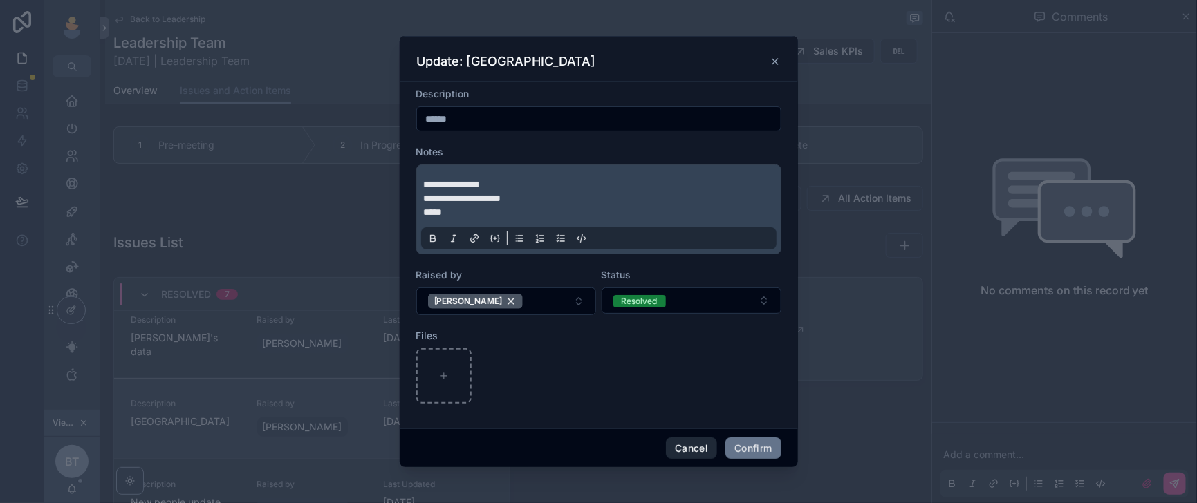
click at [717, 456] on button "Cancel" at bounding box center [691, 449] width 51 height 22
